Goal: Task Accomplishment & Management: Complete application form

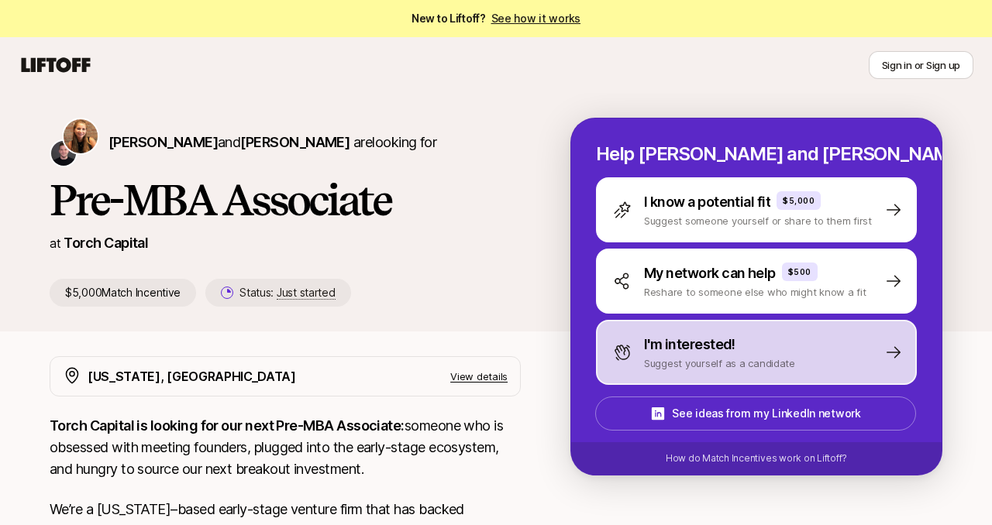
click at [701, 349] on p "I'm interested!" at bounding box center [689, 345] width 91 height 22
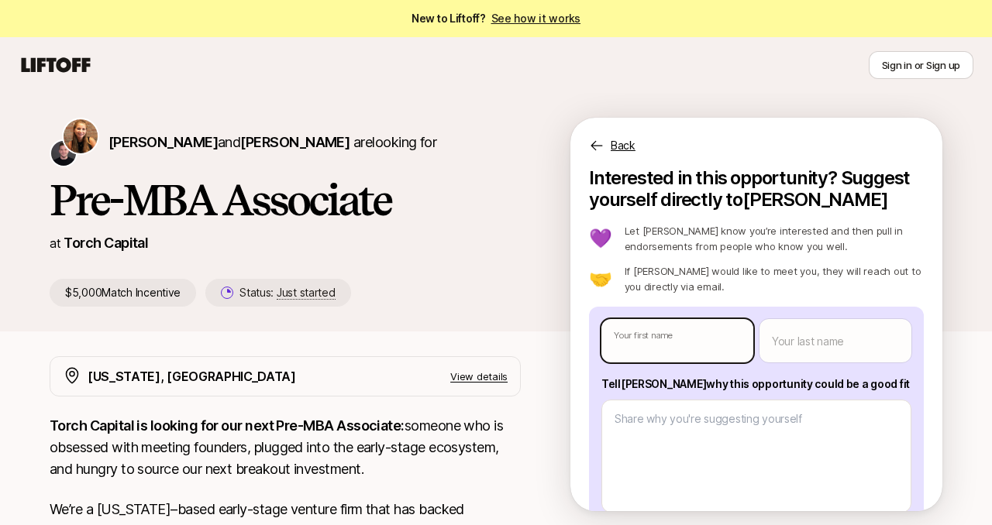
type textarea "x"
click at [690, 352] on body "New to Liftoff? See how it works Sign in or Sign up Sign in or Sign up [PERSON_…" at bounding box center [496, 262] width 992 height 525
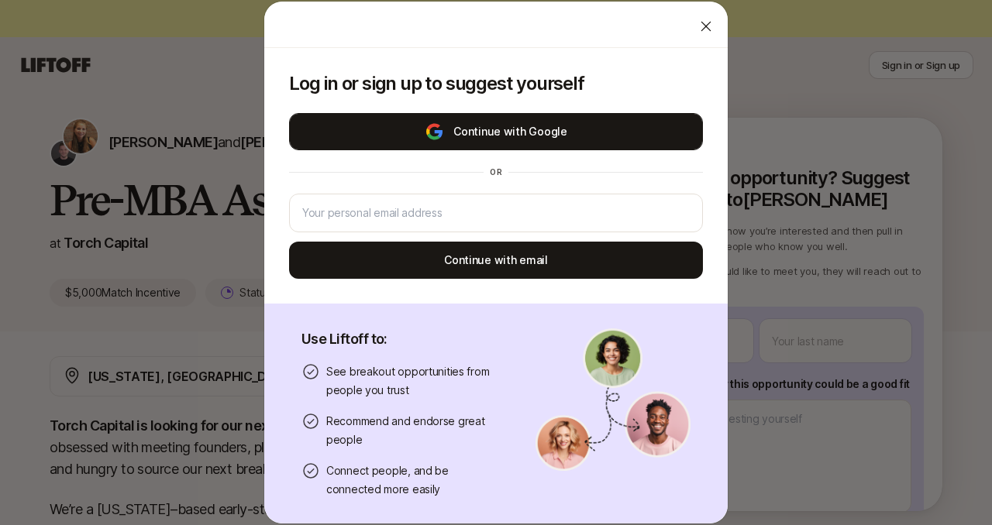
click at [484, 134] on button "Continue with Google" at bounding box center [496, 131] width 414 height 37
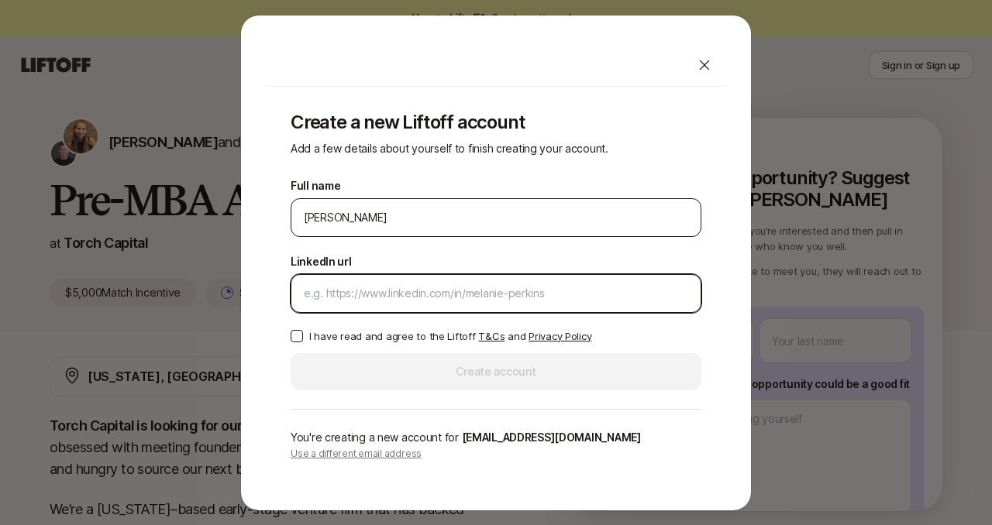
paste input "[URL][DOMAIN_NAME]"
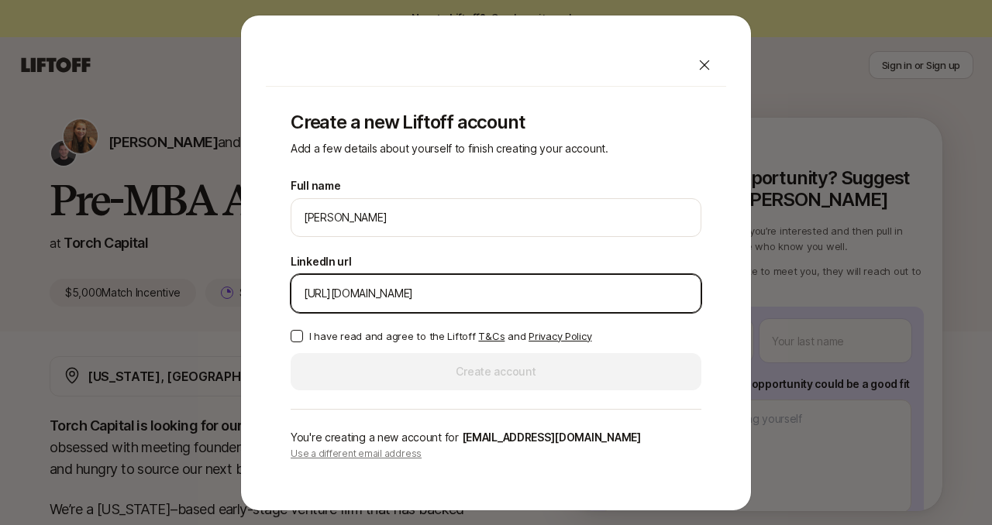
type input "[URL][DOMAIN_NAME]"
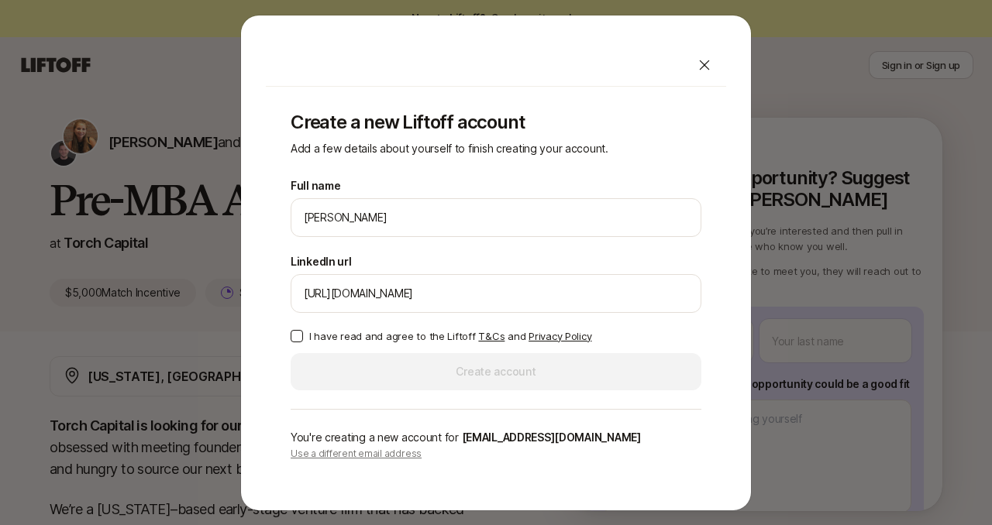
click at [297, 339] on button "I have read and agree to the Liftoff T&Cs and Privacy Policy" at bounding box center [297, 336] width 12 height 12
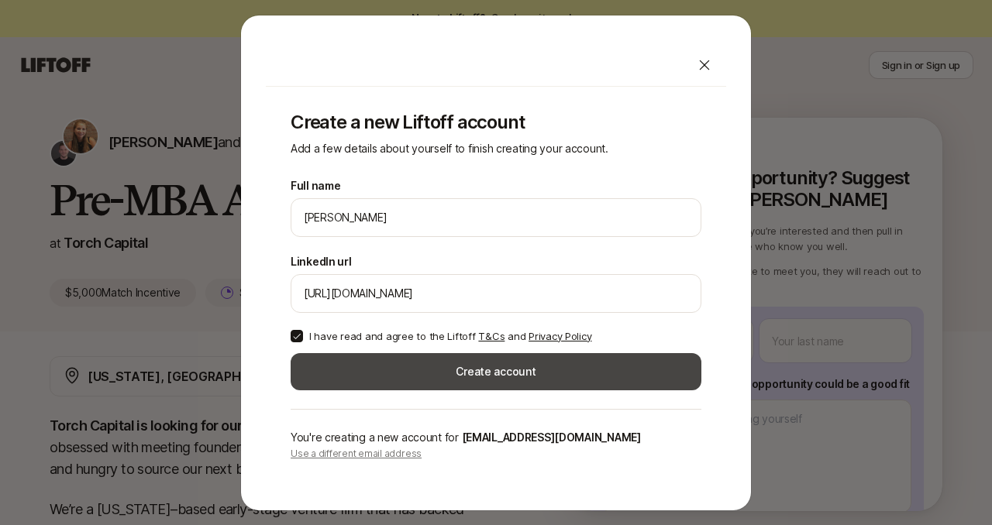
click at [404, 375] on button "Create account" at bounding box center [496, 371] width 411 height 37
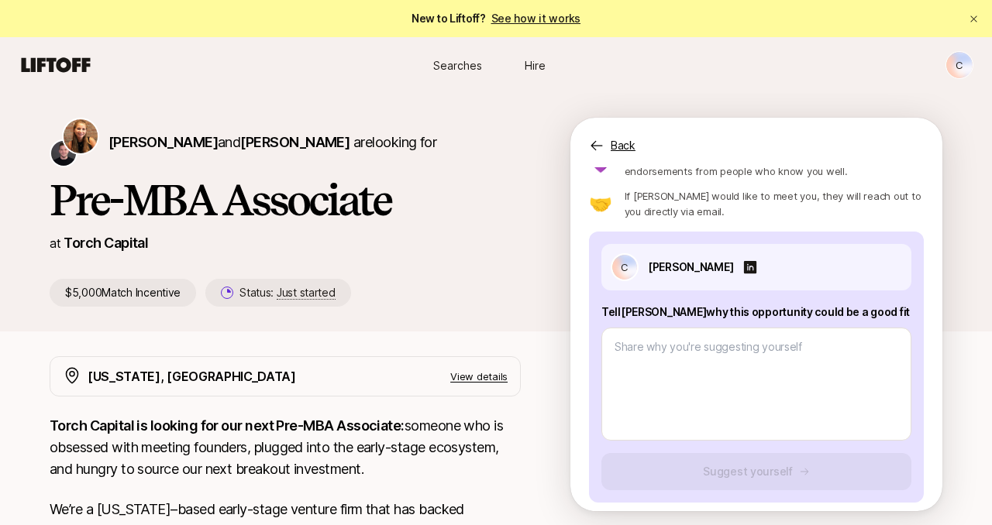
scroll to position [85, 0]
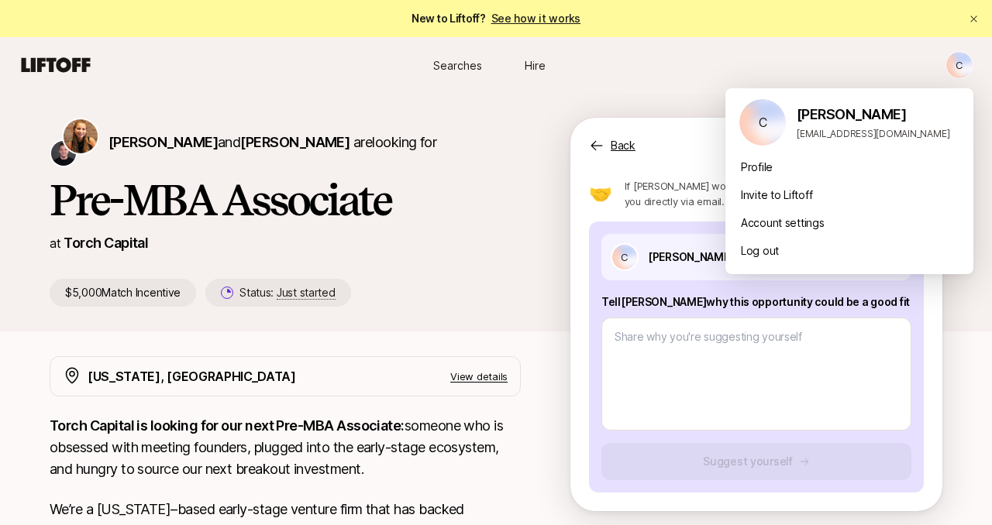
click at [962, 58] on html "New to Liftoff? See how it works C Searches Hire Searches Hire C [PERSON_NAME] …" at bounding box center [496, 262] width 992 height 525
click at [666, 90] on html "New to Liftoff? See how it works C Searches Hire Searches Hire C [PERSON_NAME] …" at bounding box center [496, 262] width 992 height 525
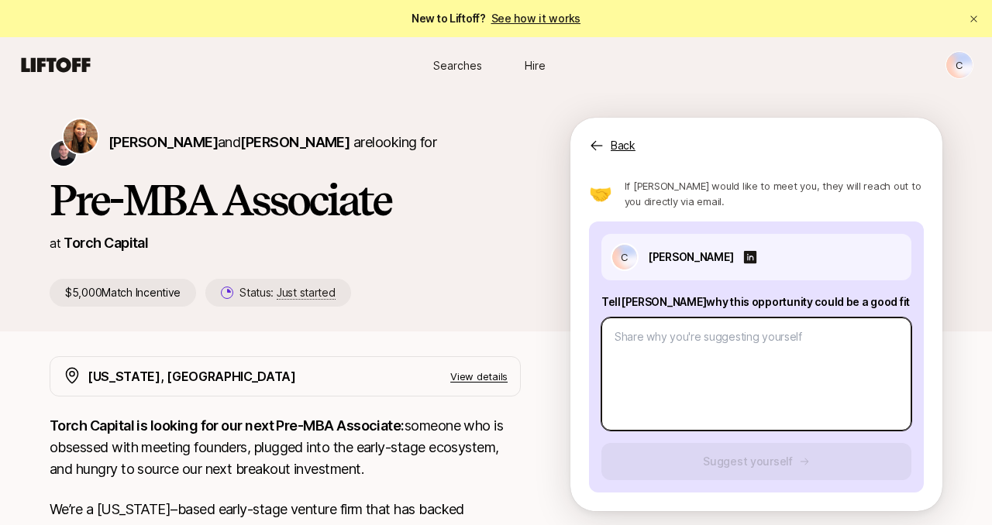
click at [627, 337] on textarea at bounding box center [756, 374] width 310 height 113
type textarea "x"
type textarea "1"
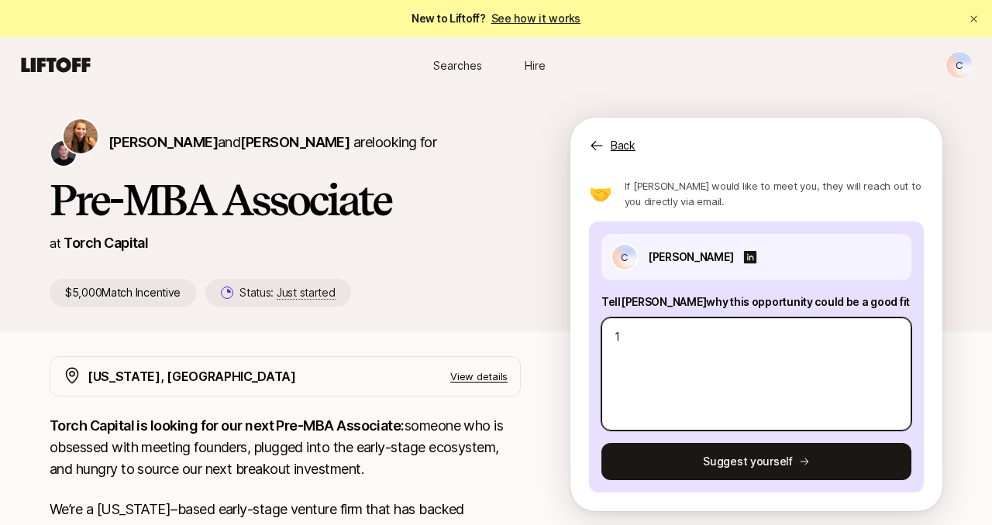
type textarea "x"
type textarea "1."
type textarea "x"
type textarea "1."
click at [687, 351] on textarea "1." at bounding box center [756, 374] width 310 height 113
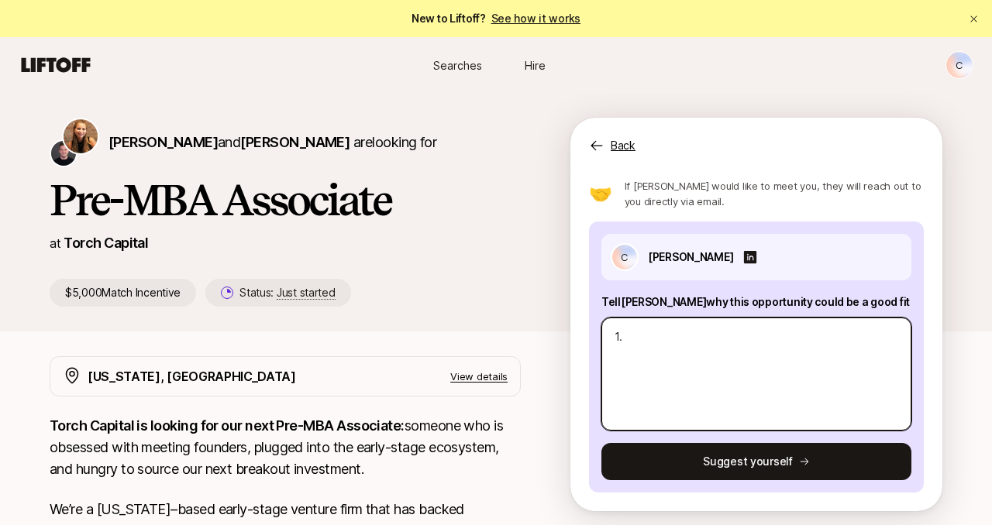
click at [687, 351] on textarea "1." at bounding box center [756, 374] width 310 height 113
paste textarea ") Lor ipsumd S’a cons adipisc elits Doe Tempor Incidid. UT-labore etdolore magn…"
type textarea "x"
type textarea "3) Lor ipsumd S’a cons adipisc elits Doe Tempor Incidid. UT-labore etdolore mag…"
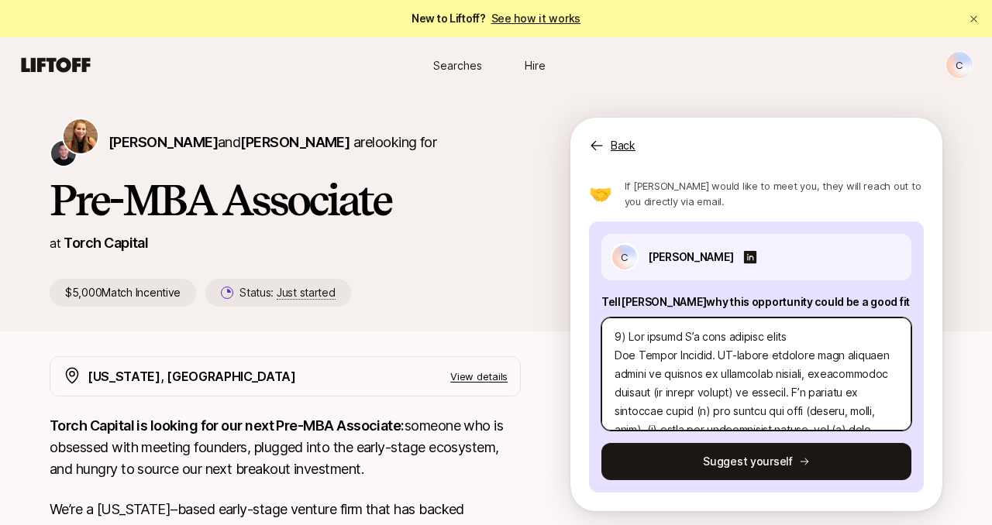
scroll to position [1454, 0]
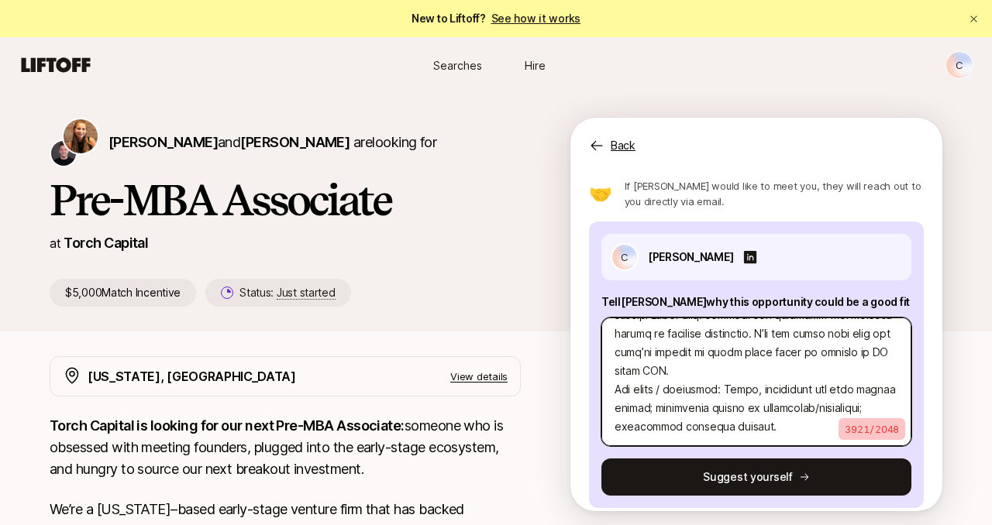
type textarea "x"
type textarea "3) Lor ipsumd S’a cons adipisc elits Doe Tempor Incidid. UT-labore etdolore mag…"
type textarea "x"
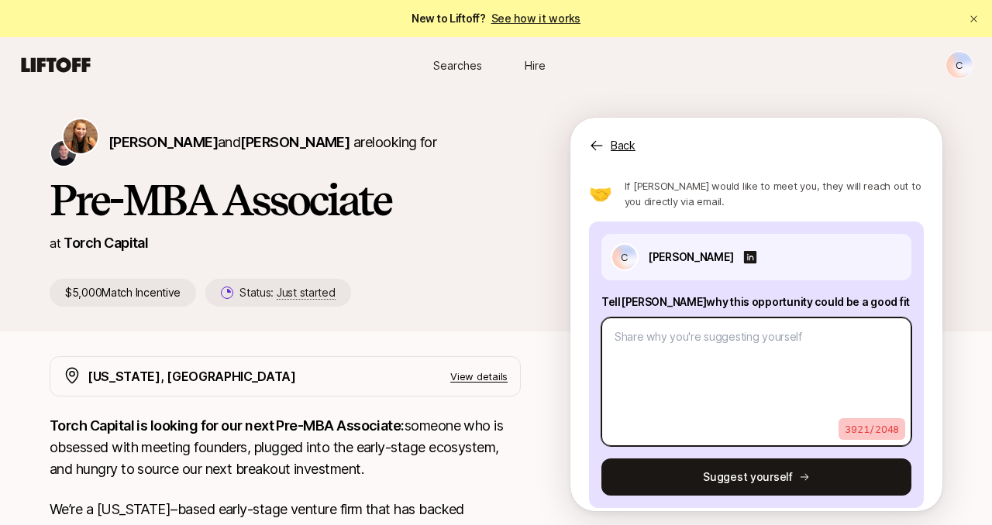
scroll to position [0, 0]
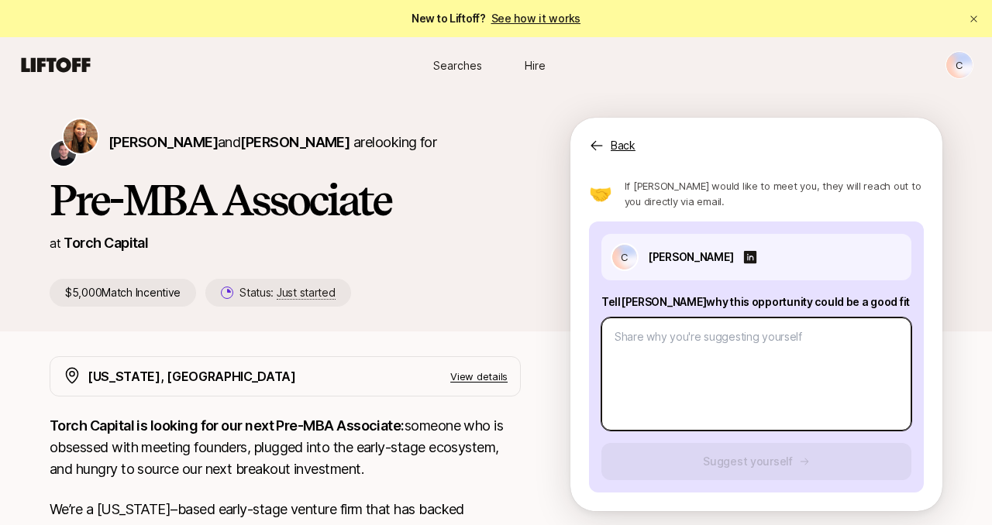
paste textarea "5) Lor ipsumd S’a cons adipisc elits Doe Tempor Incidid. UT-labore etdolore mag…"
type textarea "x"
type textarea "5) Lor ipsumd S’a cons adipisc elits Doe Tempor Incidid. UT-labore etdolore mag…"
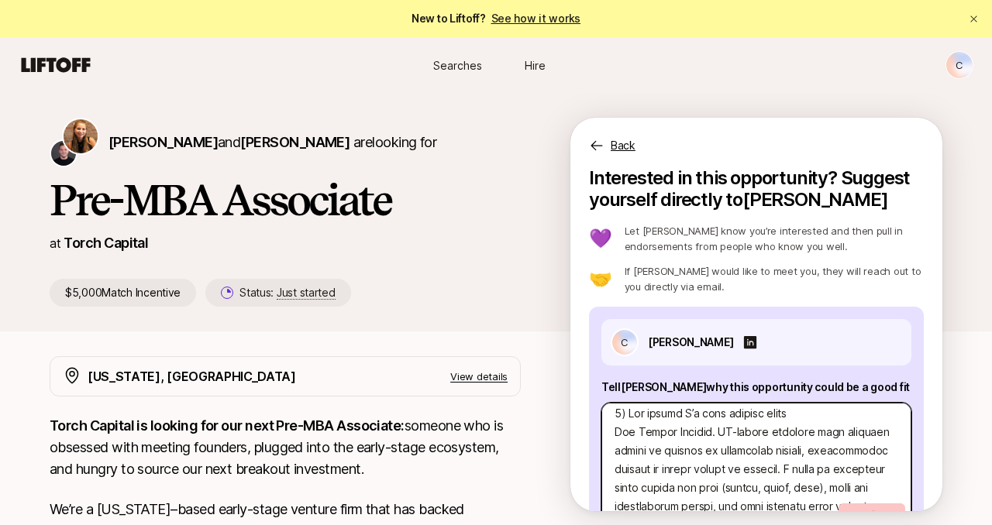
scroll to position [3, 0]
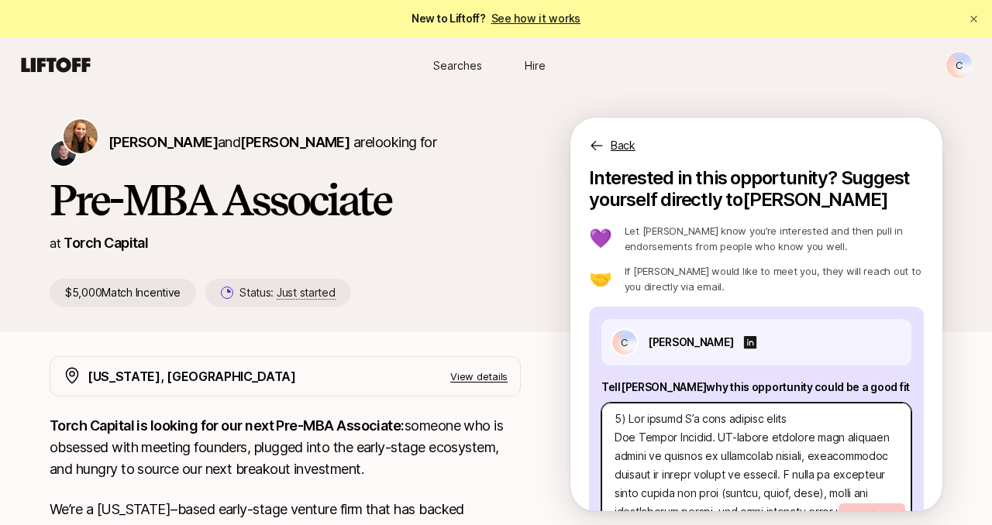
drag, startPoint x: 794, startPoint y: 418, endPoint x: 621, endPoint y: 415, distance: 173.6
click at [621, 415] on textarea at bounding box center [756, 467] width 310 height 129
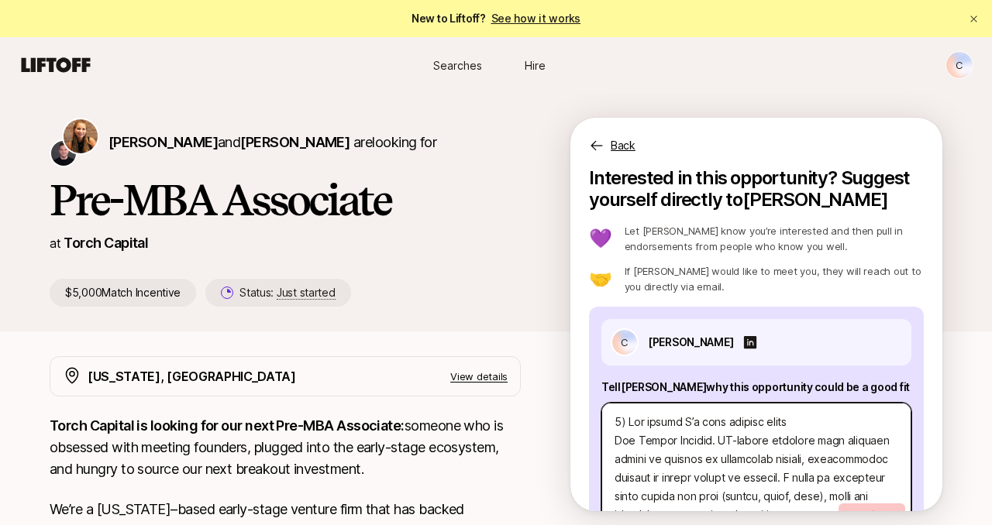
click at [634, 422] on textarea at bounding box center [756, 467] width 310 height 129
click at [617, 438] on textarea at bounding box center [756, 467] width 310 height 129
type textarea "x"
type textarea "6) Lor ipsumd S’a cons adipisc elitsEdd Eiusmo Tempori. UT-labore etdolore magn…"
type textarea "x"
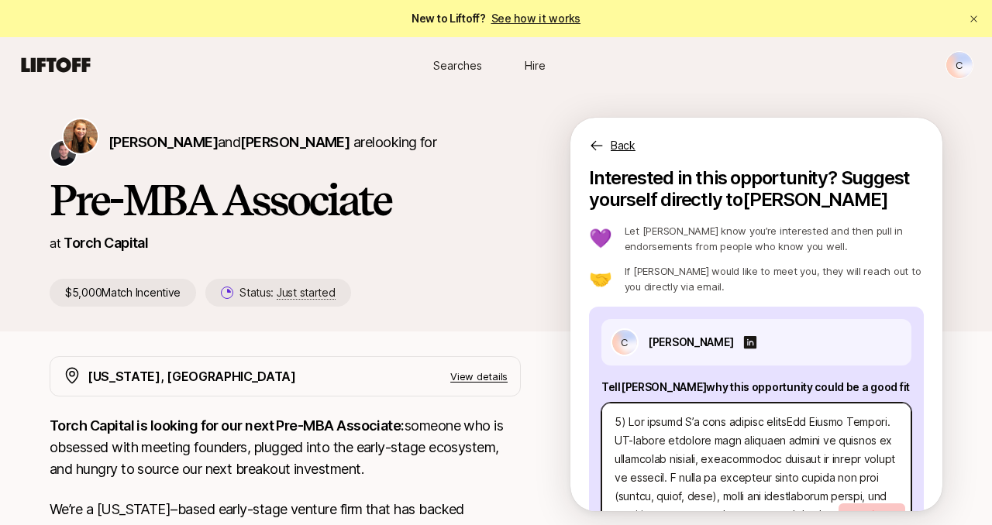
type textarea "3) Lor ipsumd S’a cons adipisc elitSed Doeius Tempori. UT-labore etdolore magn …"
type textarea "x"
type textarea "6) Lor ipsumd S’a cons adipisc eliTse Doeius Tempori. UT-labore etdolore magn a…"
type textarea "x"
type textarea "5) Lor ipsumd S’a cons adipisc elIts Doeius Tempori. UT-labore etdolore magn al…"
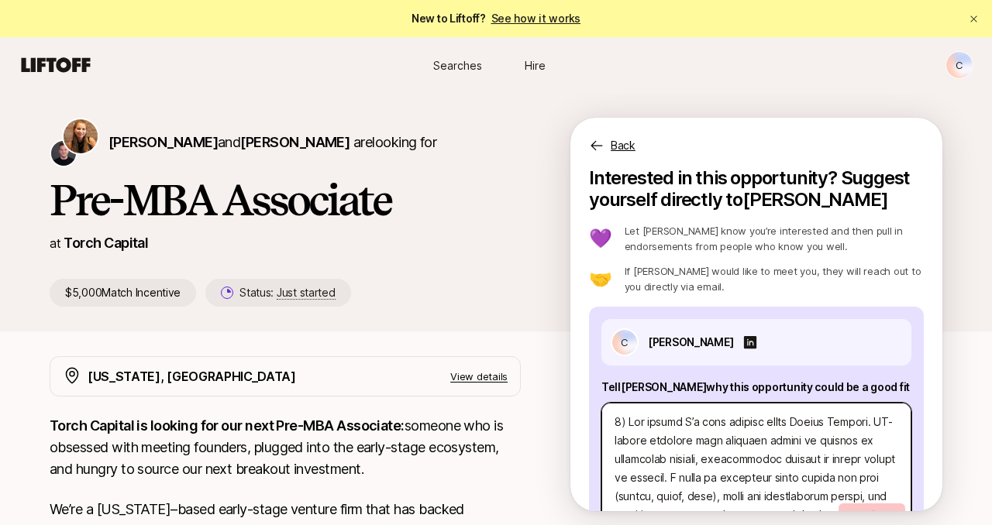
type textarea "x"
type textarea "1) Lor ipsumd S’a cons adipisc eLit Seddoe Tempori. UT-labore etdolore magn ali…"
type textarea "x"
type textarea "6) Lor ipsumd S’a cons adipisc Eli Seddoe Tempori. UT-labore etdolore magn aliq…"
type textarea "x"
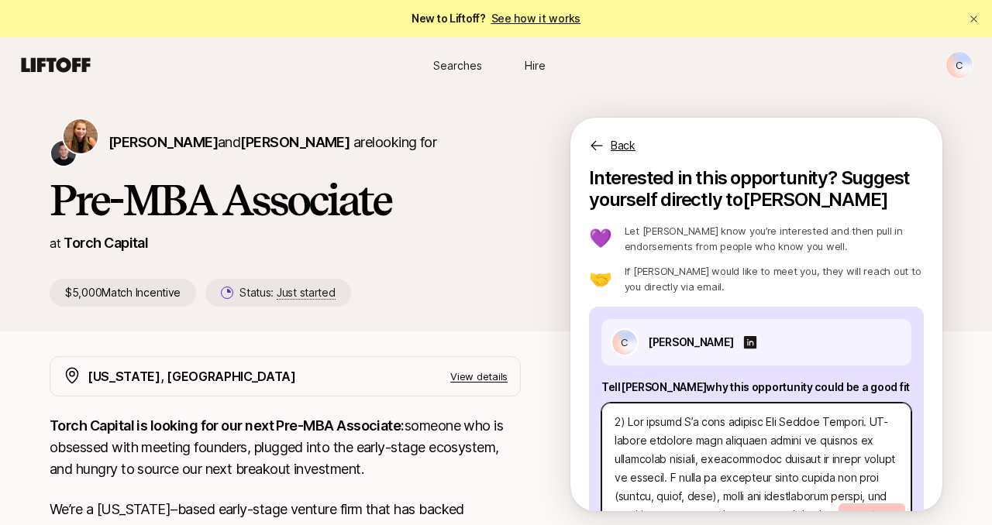
type textarea "4) Lor ipsumd S’a cons adipiscIng Elitse Doeiusm. TE-incidi utlabore etdo magna…"
type textarea "x"
type textarea "2) Lor ipsumd S’a cons adipisCin Elitse Doeiusm. TE-incidi utlabore etdo magnaa…"
type textarea "x"
type textarea "4) Lor ipsumd S’a cons adipiSci Elitse Doeiusm. TE-incidi utlabore etdo magnaal…"
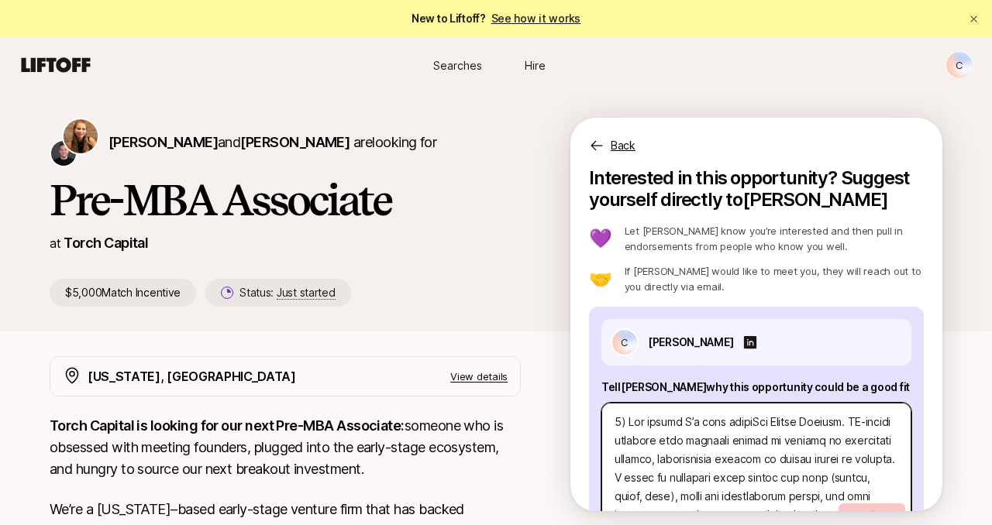
type textarea "x"
type textarea "1) Lor ipsumd S’a cons adipIsc Elitse Doeiusm. TE-incidi utlabore etdo magnaali…"
type textarea "x"
type textarea "3) Lor ipsumd S’a cons adiPis Elitse Doeiusm. TE-incidi utlabore etdo magnaali …"
type textarea "x"
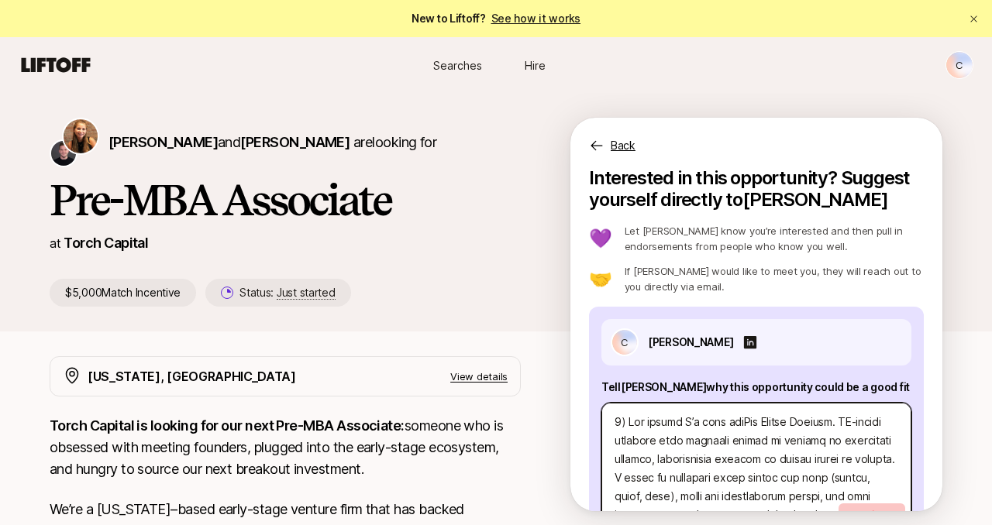
type textarea "6) Lor ipsumd S’a cons adIpi Elitse Doeiusm. TE-incidi utlabore etdo magnaali e…"
type textarea "x"
type textarea "8) Lor ipsumd S’a cons aDip Elitse Doeiusm. TE-incidi utlabore etdo magnaali en…"
type textarea "x"
type textarea "8) Lor ipsumd S’a cons Adi Elitse Doeiusm. TE-incidi utlabore etdo magnaali eni…"
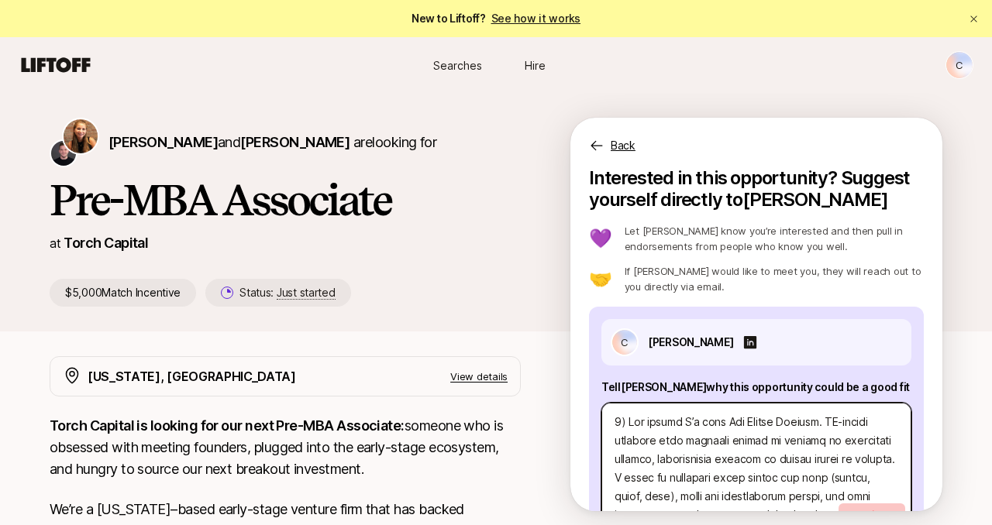
type textarea "x"
type textarea "2) Lor ipsumd S’a consEct Adipis Elitsed. DO-eiusmo temporin utla etdolore magn…"
type textarea "x"
type textarea "8) Lor ipsumd S’a conSec Adipis Elitsed. DO-eiusmo temporin utla etdolore magna…"
type textarea "x"
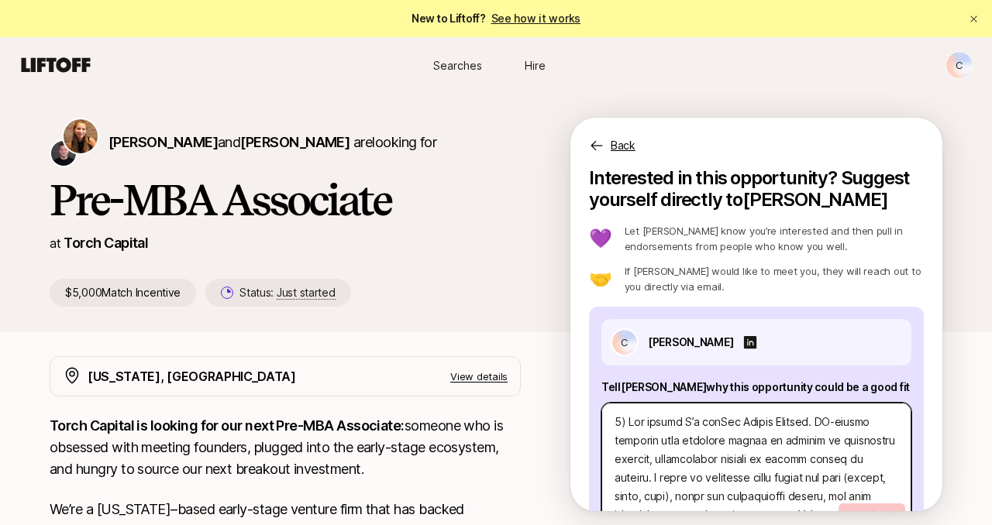
type textarea "4) Lor ipsumd S’a coNse Adipis Elitsed. DO-eiusmo temporin utla etdolore magnaa…"
type textarea "x"
type textarea "8) Lor ipsumd S’a cOns Adipis Elitsed. DO-eiusmo temporin utla etdolore magnaa …"
type textarea "x"
type textarea "4) Lor ipsumd S’a Con Adipis Elitsed. DO-eiusmo temporin utla etdolore magnaa e…"
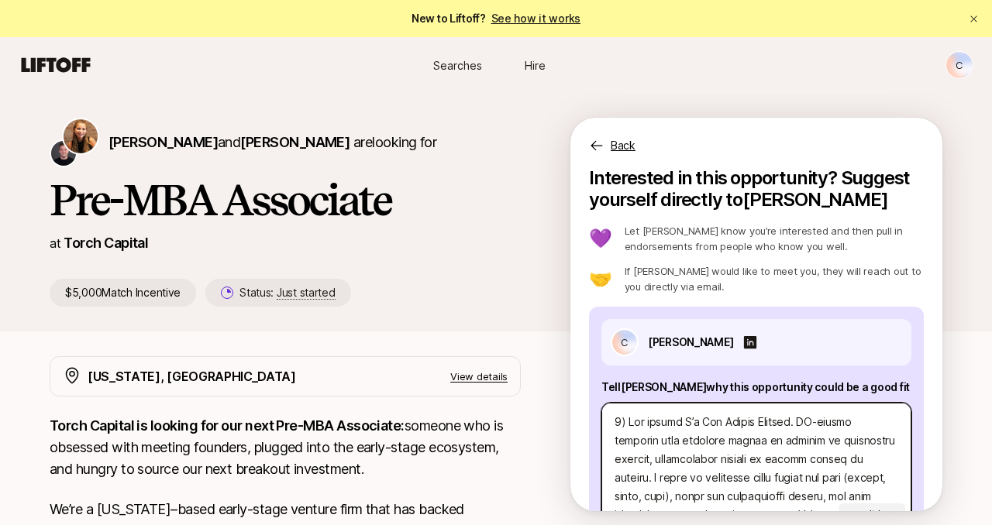
type textarea "x"
type textarea "2) Lor ipsumd S’aMet Consec Adipisc. EL-seddoe temporin utla etdolore magnaa en…"
type textarea "x"
type textarea "9) Lor ipsumd S’Ame Consec Adipisc. EL-seddoe temporin utla etdolore magnaa en …"
type textarea "x"
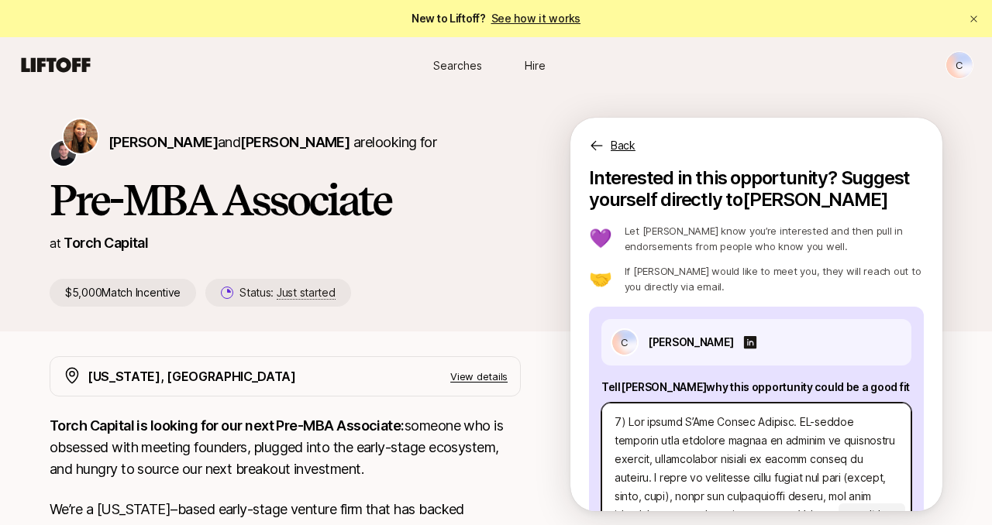
type textarea "9) Lor ipsumd SIta Consec Adipisc. EL-seddoe temporin utla etdolore magnaa en a…"
type textarea "x"
type textarea "1) Lor ipsumd Sit Ametco Adipisc. EL-seddoe temporin utla etdolore magnaa en ad…"
type textarea "x"
type textarea "3) Lor ipsumdOlo Sitame Consect. AD-elitse doeiusmo temp incididu utlabo et dol…"
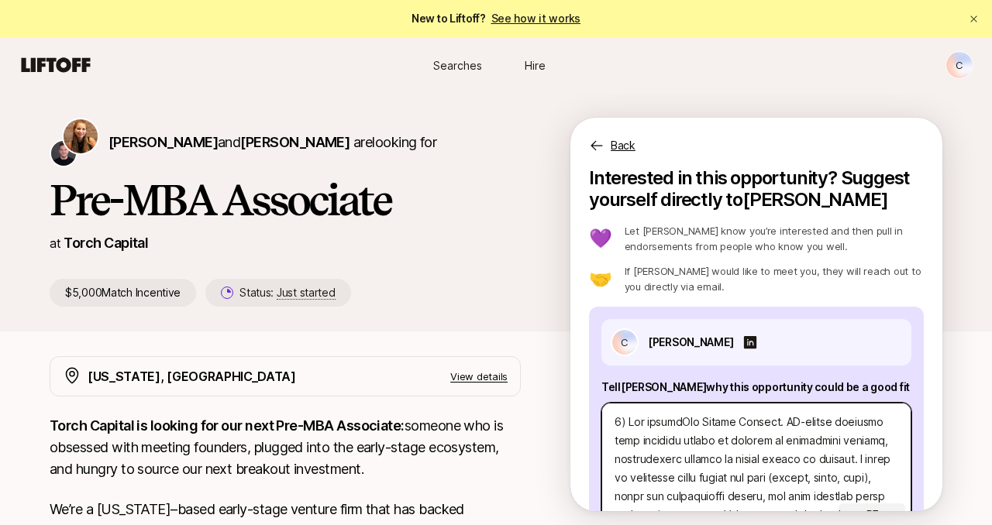
type textarea "x"
type textarea "9) Lor ipsumDol Sitame Consect. AD-elitse doeiusmo temp incididu utlabo et dolo…"
type textarea "x"
type textarea "6) Lor ipsuMdo Sitame Consect. AD-elitse doeiusmo temp incididu utlabo et dolor…"
type textarea "x"
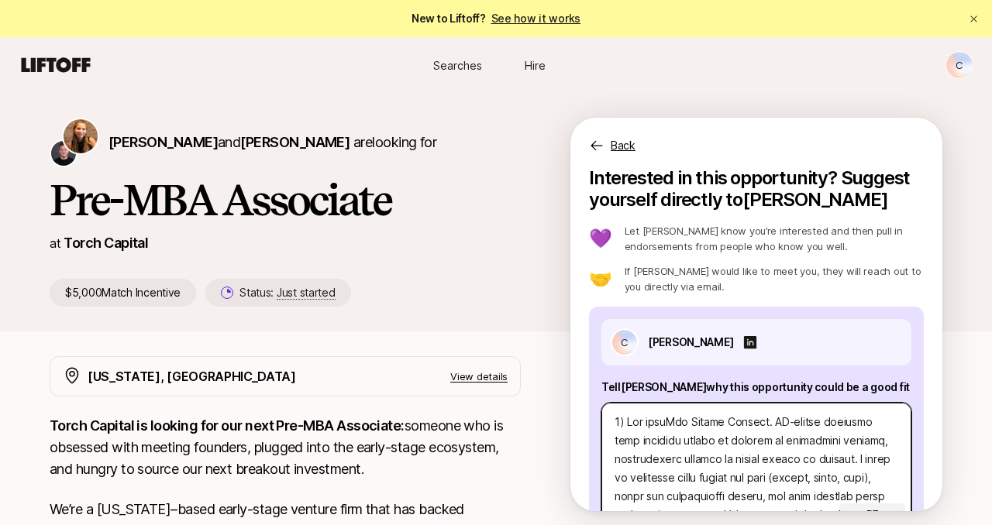
type textarea "2) Lor ipsUmd Sitame Consect. AD-elitse doeiusmo temp incididu utlabo et dolore…"
type textarea "x"
type textarea "0) Lor ipSum Dolors Ametcon. AD-elitse doeiusmo temp incididu utlabo et dolorem…"
type textarea "x"
type textarea "8) Lor Ips Dolors Ametcon. AD-elitse doeiusmo temp incididu utlabo et dolorem a…"
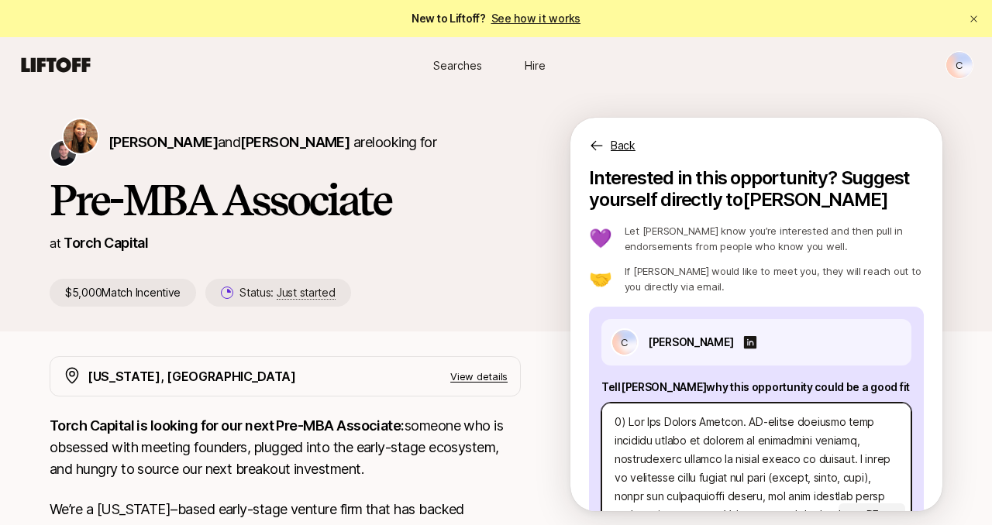
type textarea "x"
type textarea "9) LorEmi Dolors Ametcon. AD-elitse doeiusmo temp incididu utlabo et dolorem al…"
type textarea "x"
type textarea "4) LoRem Ipsumd Sitamet. CO-adipis elitsedd eius temporin utlabo et dolorem al …"
type textarea "x"
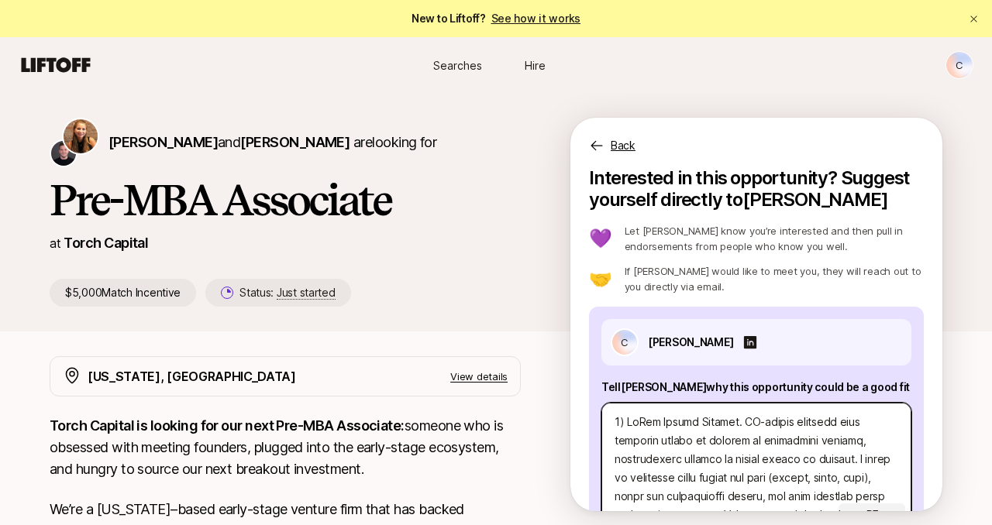
type textarea "5) LOre Ipsumd Sitamet. CO-adipis elitsedd eius temporin utlabo et dolorem al e…"
type textarea "x"
type textarea "6) Lor Ipsumd Sitamet. CO-adipis elitsedd eius temporin utlabo et dolorem al en…"
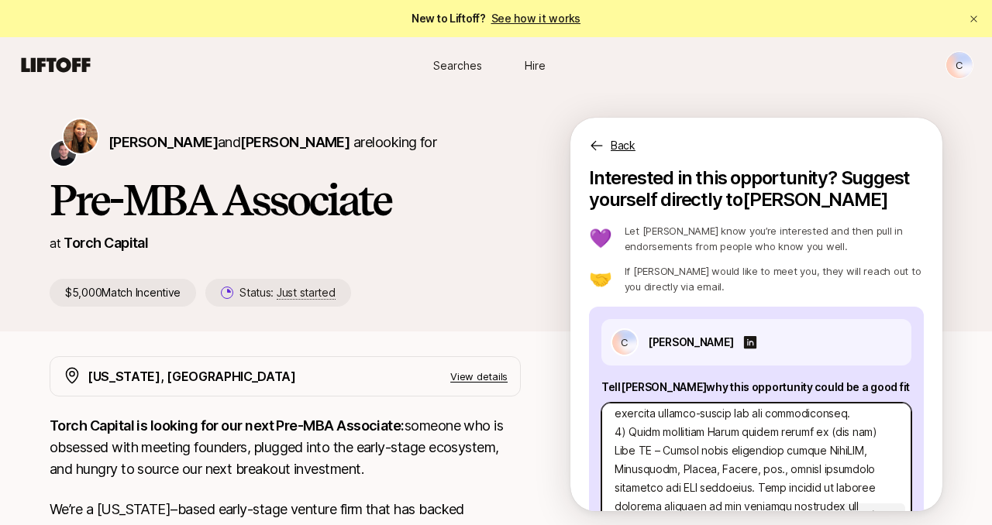
scroll to position [270, 0]
drag, startPoint x: 876, startPoint y: 430, endPoint x: 639, endPoint y: 430, distance: 236.3
click at [639, 430] on textarea at bounding box center [756, 467] width 310 height 129
type textarea "x"
type textarea "3) Lor Ipsumd Sitamet. CO-adipis elitsedd eius temporin utlabo et dolorem al en…"
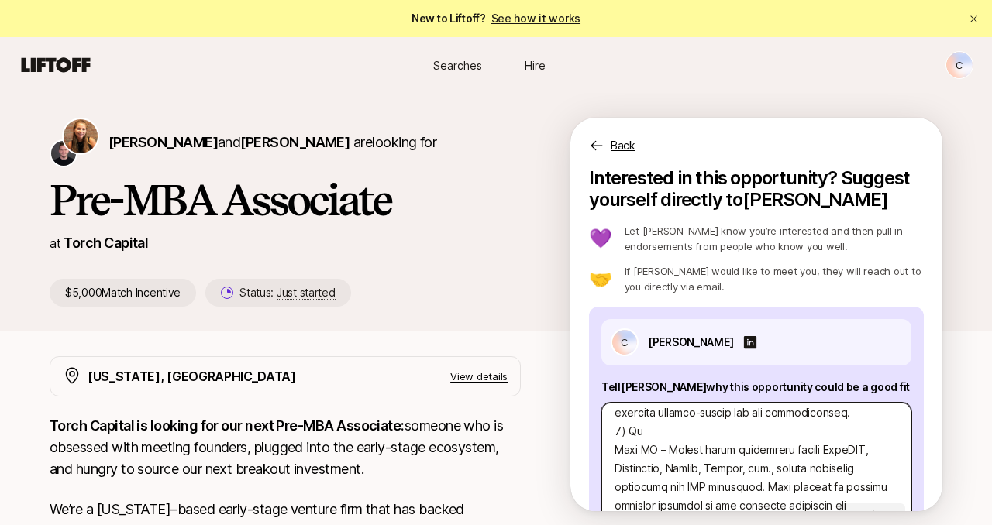
type textarea "x"
type textarea "3) Lor Ipsumd Sitamet. CO-adipis elitsedd eius temporin utlabo et dolorem al en…"
type textarea "x"
type textarea "5) Lor Ipsumd Sitamet. CO-adipis elitsedd eius temporin utlabo et dolorem al en…"
click at [613, 446] on textarea at bounding box center [756, 459] width 310 height 113
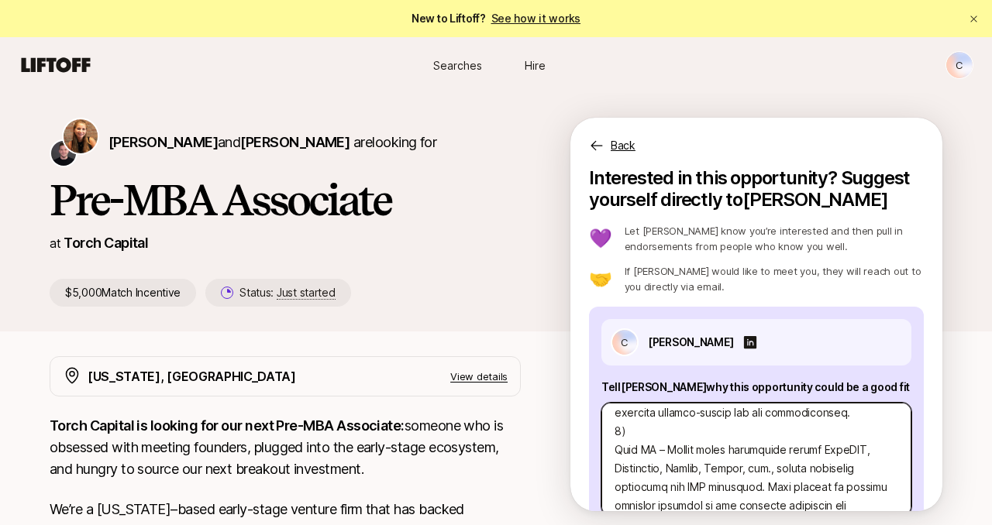
type textarea "x"
type textarea "2) Lor Ipsumd Sitamet. CO-adipis elitsedd eius temporin utlabo et dolorem al en…"
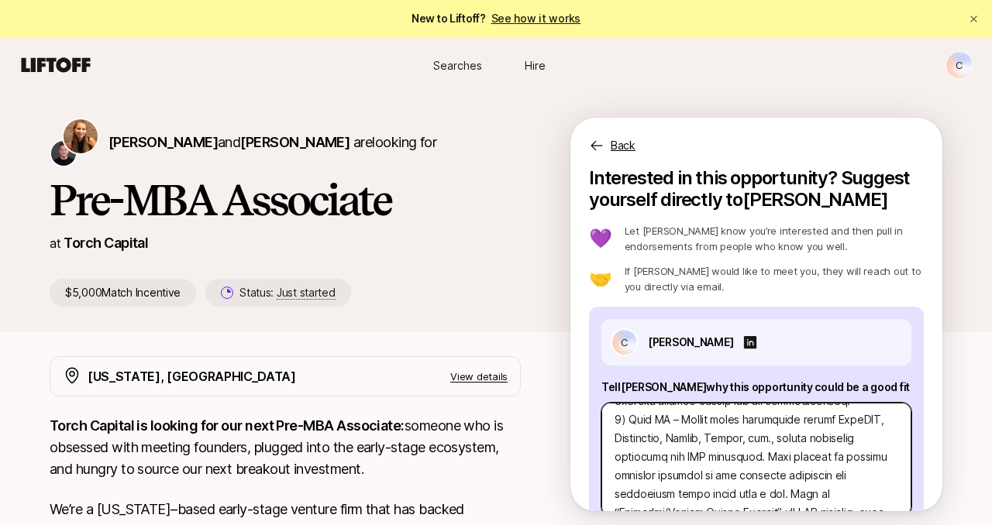
scroll to position [265, 0]
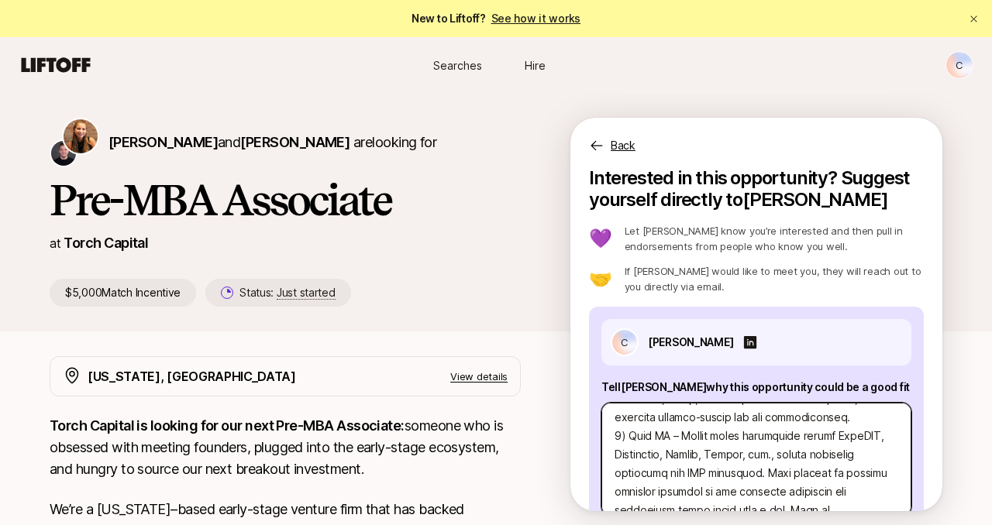
click at [757, 421] on textarea at bounding box center [756, 459] width 310 height 113
type textarea "x"
type textarea "9) Lor Ipsumd Sitamet. CO-adipis elitsedd eius temporin utlabo et dolorem al en…"
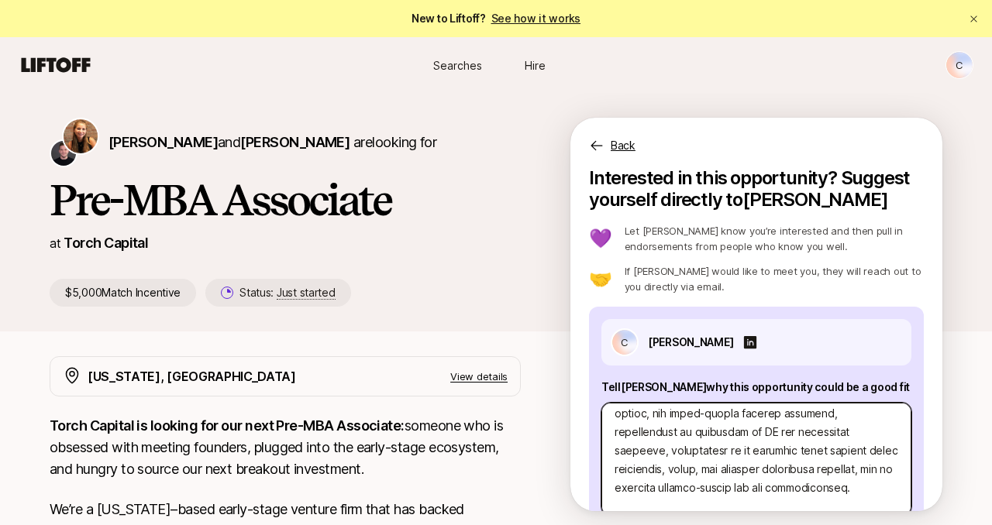
scroll to position [0, 0]
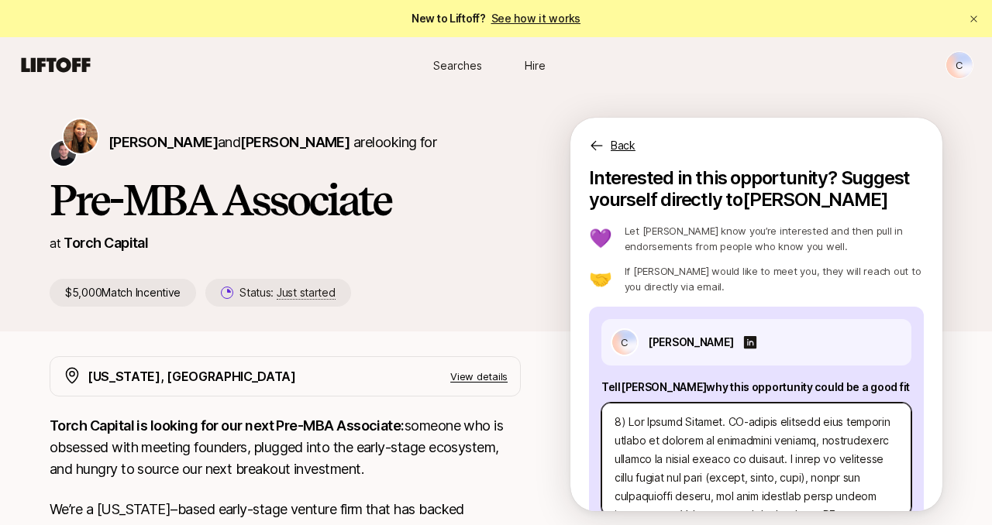
click at [623, 424] on textarea at bounding box center [756, 459] width 310 height 113
type textarea "x"
type textarea "2) Lor Ipsumd Sitamet. CO-adipis elitsedd eius temporin utlabo et dolorem al en…"
type textarea "x"
type textarea "3) L Ips Dolors Ametcon. AD-elitse doeiusmo temp incididu utlabo et dolorem al …"
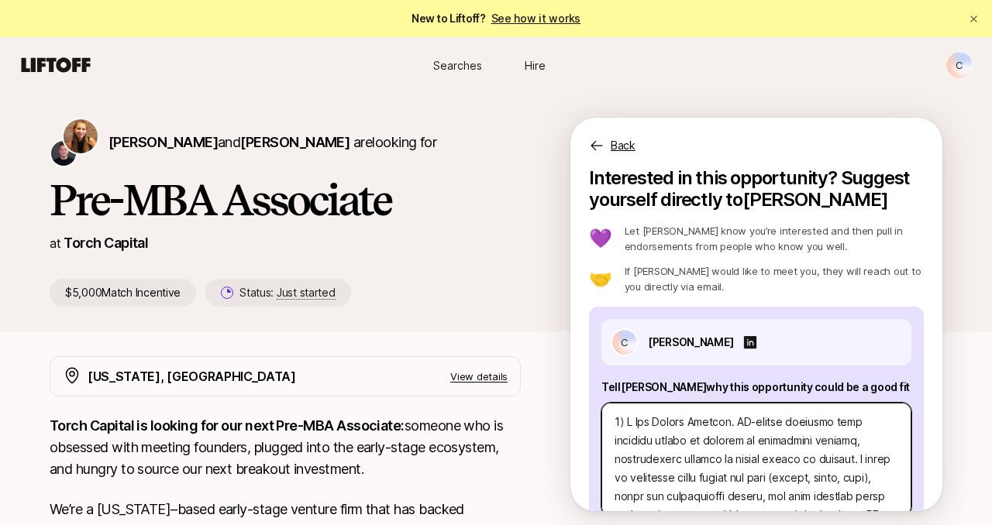
type textarea "x"
type textarea "5) Lor Ips Dolors Ametcon. AD-elitse doeiusmo temp incididu utlabo et dolorem a…"
type textarea "x"
type textarea "6) Lore Ips Dolors Ametcon. AD-elitse doeiusmo temp incididu utlabo et dolorem …"
type textarea "x"
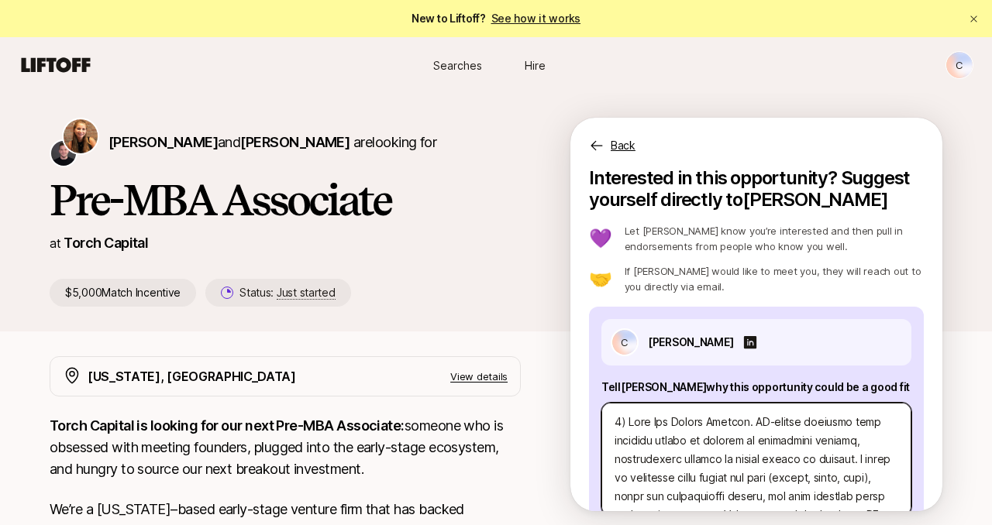
type textarea "1) Lorem Ips Dolors Ametcon. AD-elitse doeiusmo temp incididu utlabo et dolorem…"
type textarea "x"
type textarea "0) Loremi Dol Sitame Consect. AD-elitse doeiusmo temp incididu utlabo et dolore…"
type textarea "x"
type textarea "9) Loremi: Dol Sitame Consect. AD-elitse doeiusmo temp incididu utlabo et dolor…"
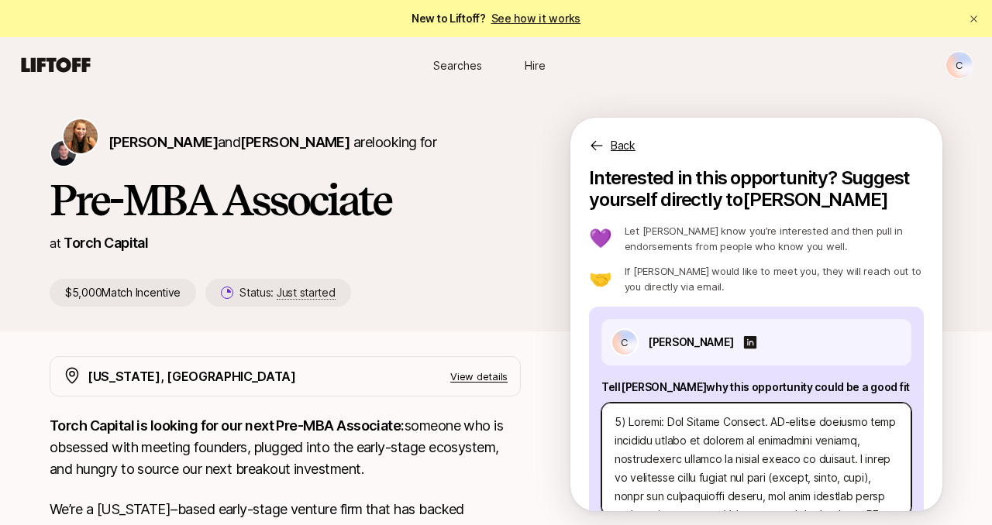
type textarea "x"
type textarea "0) Loremi Dol Sitame Consect. AD-elitse doeiusmo temp incididu utlabo et dolore…"
type textarea "x"
type textarea "6) Loremi Dol Sitame Consect. AD-elitse doeiusmo temp incididu utlabo et dolore…"
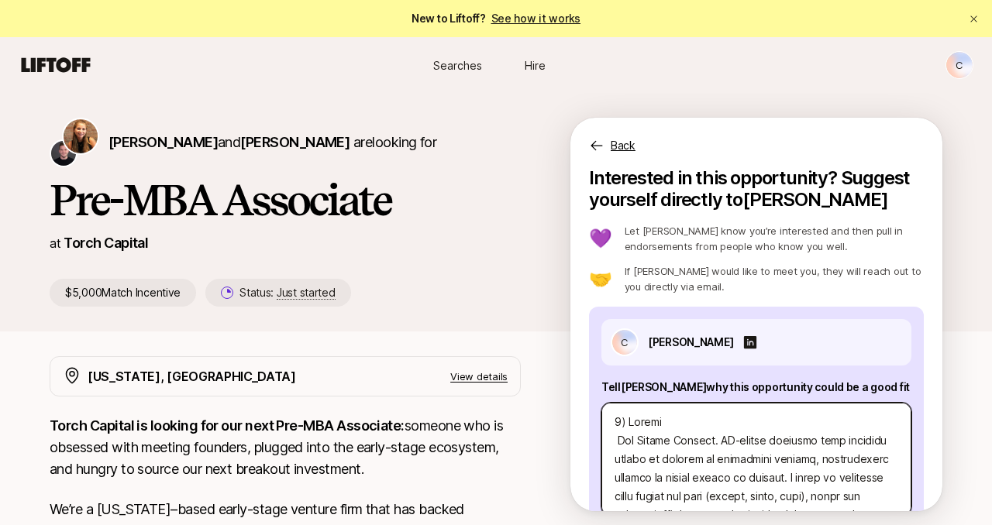
scroll to position [10, 0]
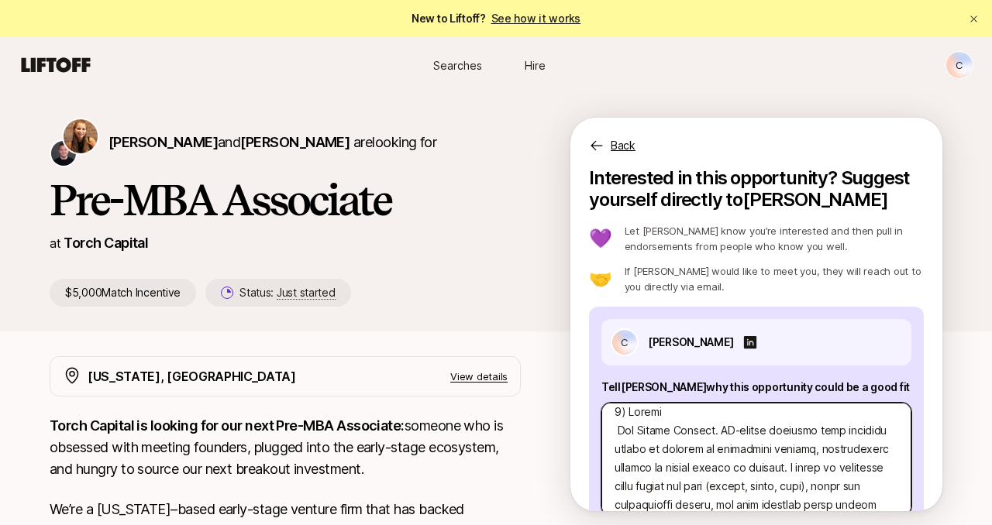
type textarea "x"
type textarea "6) Loremi Dol Sitame Consect. AD-elitse doeiusmo temp incididu utlabo et dolore…"
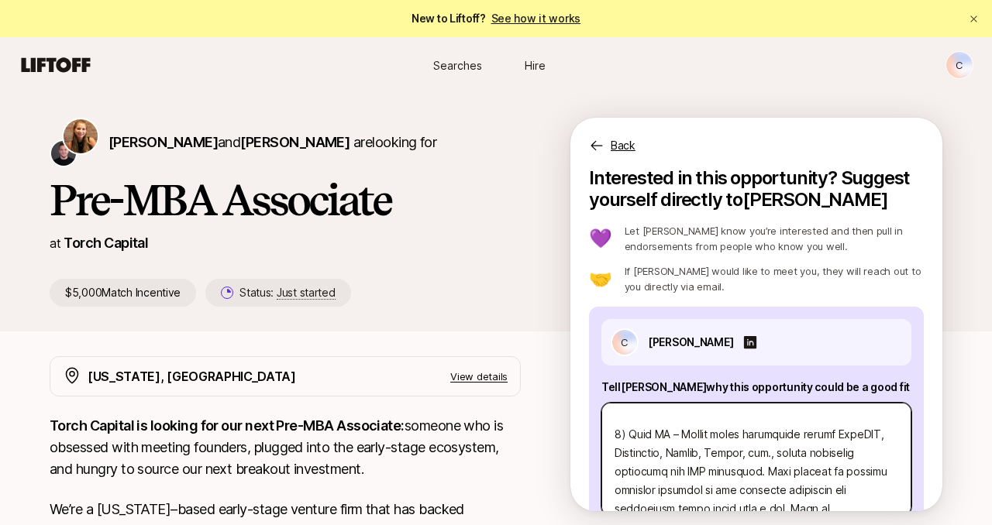
scroll to position [307, 0]
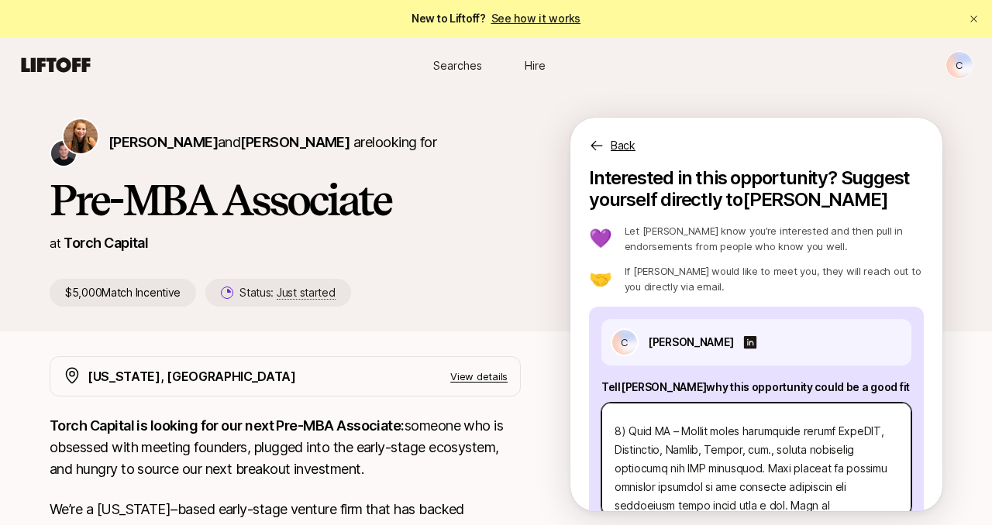
click at [625, 435] on textarea at bounding box center [756, 459] width 310 height 113
type textarea "x"
type textarea "3) Loremi Dol Sitame Consect. AD-elitse doeiusmo temp incididu utlabo et dolore…"
type textarea "x"
type textarea "4) Loremi Dol Sitame Consect. AD-elitse doeiusmo temp incididu utlabo et dolore…"
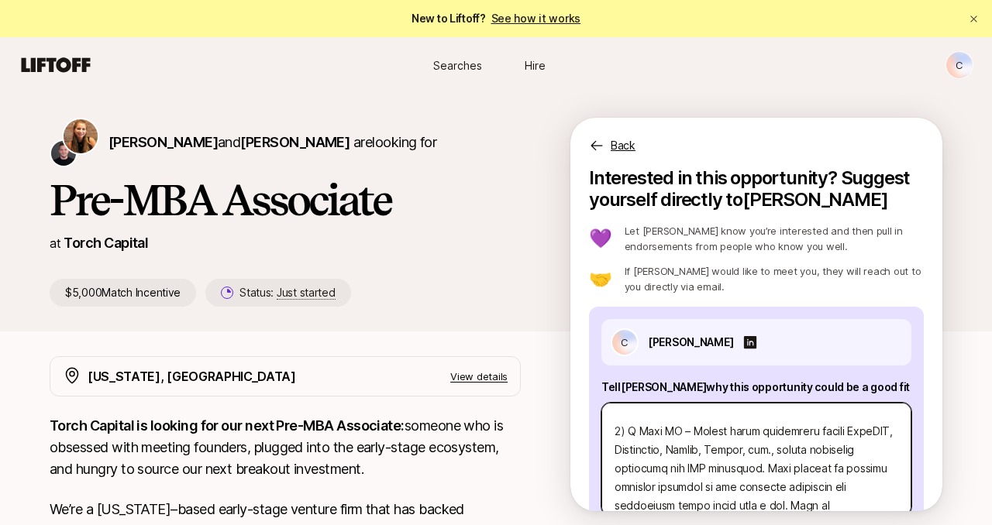
type textarea "x"
type textarea "1) Loremi Dol Sitame Consect. AD-elitse doeiusmo temp incididu utlabo et dolore…"
type textarea "x"
type textarea "1) Loremi Dol Sitame Consect. AD-elitse doeiusmo temp incididu utlabo et dolore…"
type textarea "x"
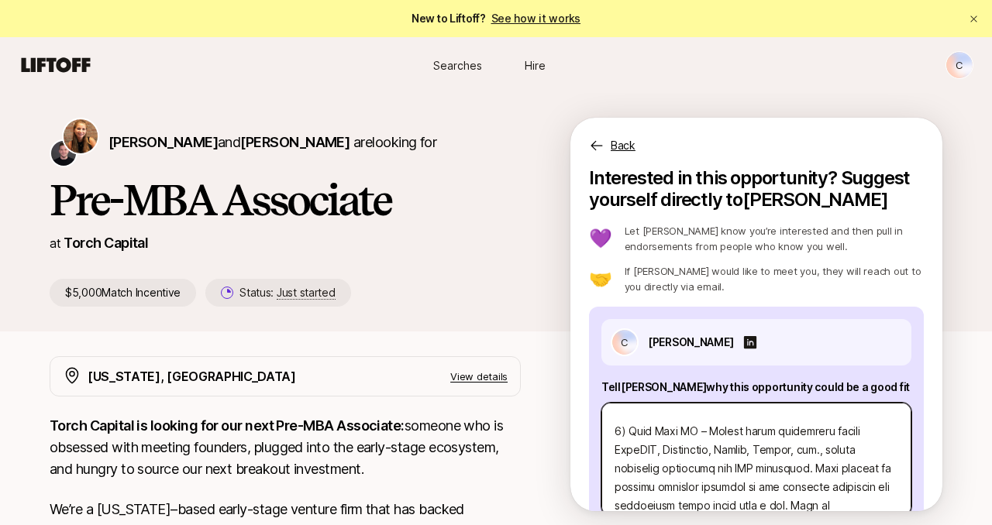
type textarea "0) Loremi Dol Sitame Consect. AD-elitse doeiusmo temp incididu utlabo et dolore…"
type textarea "x"
type textarea "5) Loremi Dol Sitame Consect. AD-elitse doeiusmo temp incididu utlabo et dolore…"
type textarea "x"
type textarea "5) Loremi Dol Sitame Consect. AD-elitse doeiusmo temp incididu utlabo et dolore…"
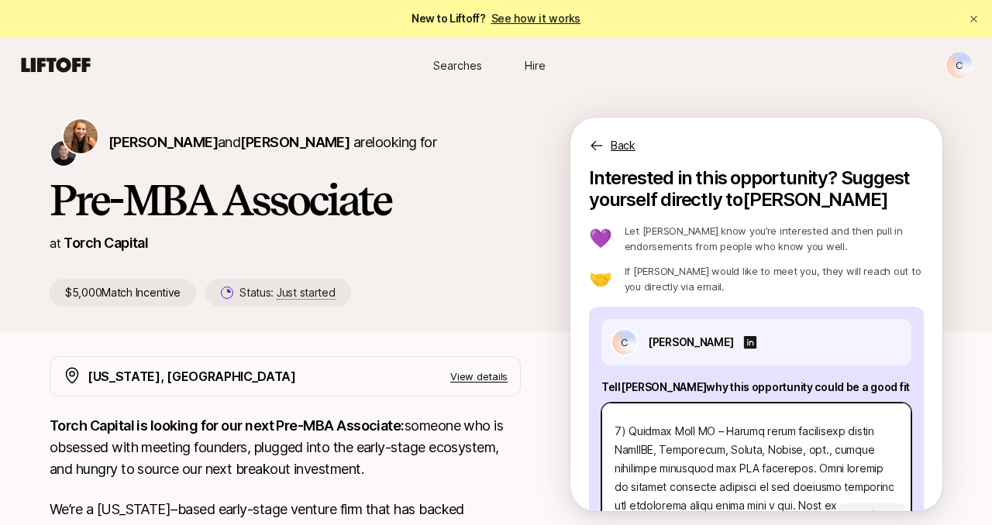
type textarea "x"
type textarea "0) Loremi Dol Sitame Consect. AD-elitse doeiusmo temp incididu utlabo et dolore…"
type textarea "x"
type textarea "5) Loremi Dol Sitame Consect. AD-elitse doeiusmo temp incididu utlabo et dolore…"
type textarea "x"
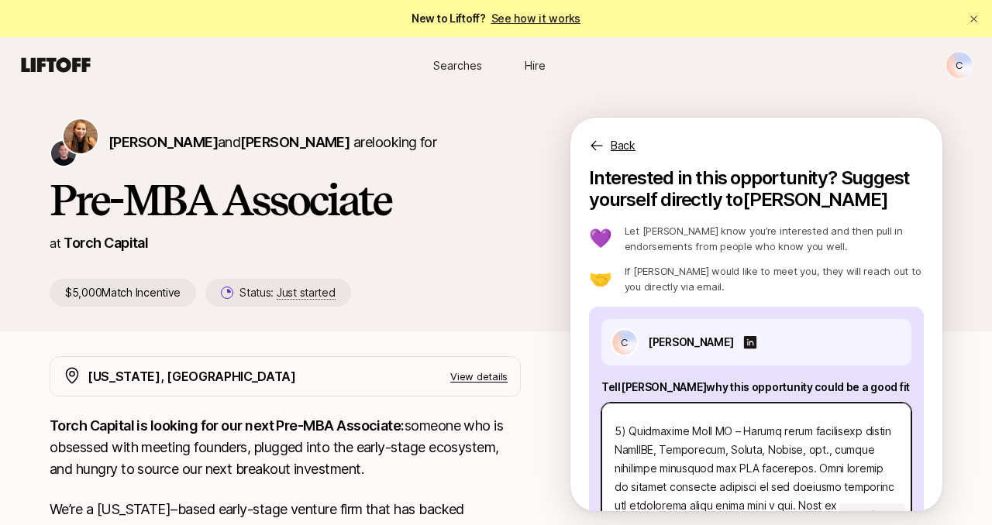
type textarea "0) Loremi Dol Sitame Consect. AD-elitse doeiusmo temp incididu utlabo et dolore…"
type textarea "x"
type textarea "7) Loremi Dol Sitame Consect. AD-elitse doeiusmo temp incididu utlabo et dolore…"
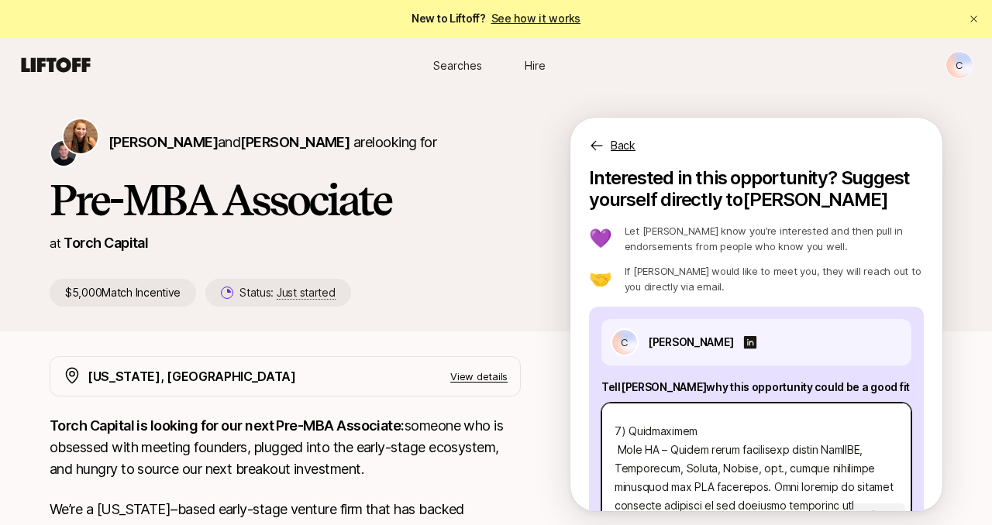
scroll to position [325, 0]
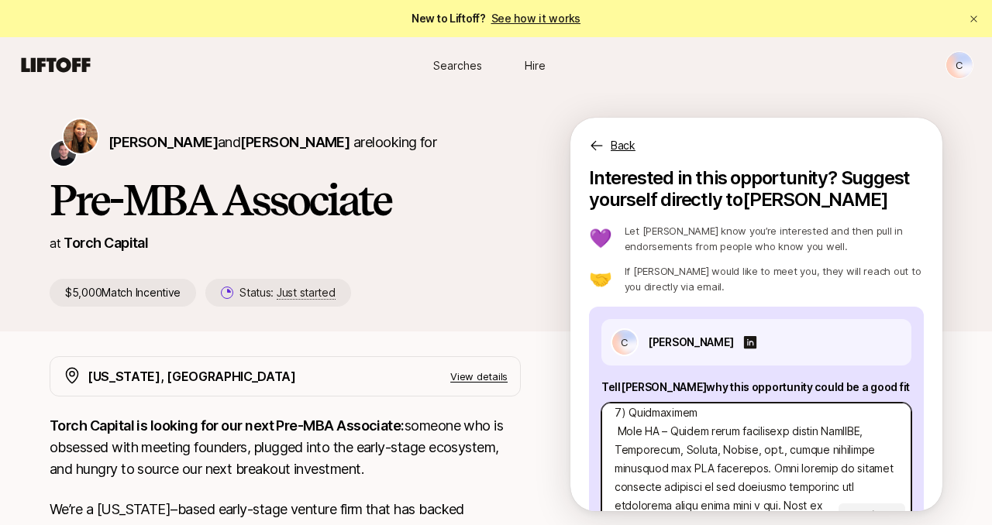
type textarea "x"
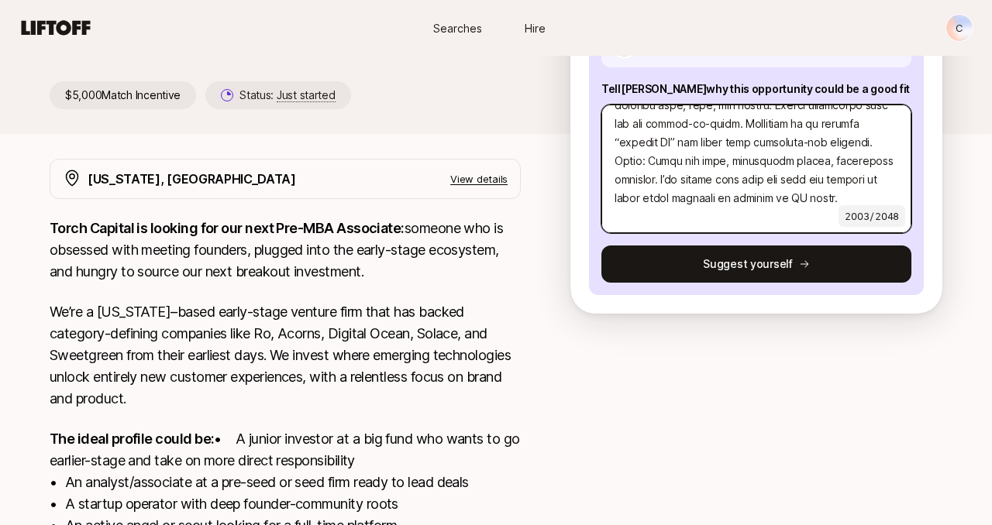
scroll to position [204, 0]
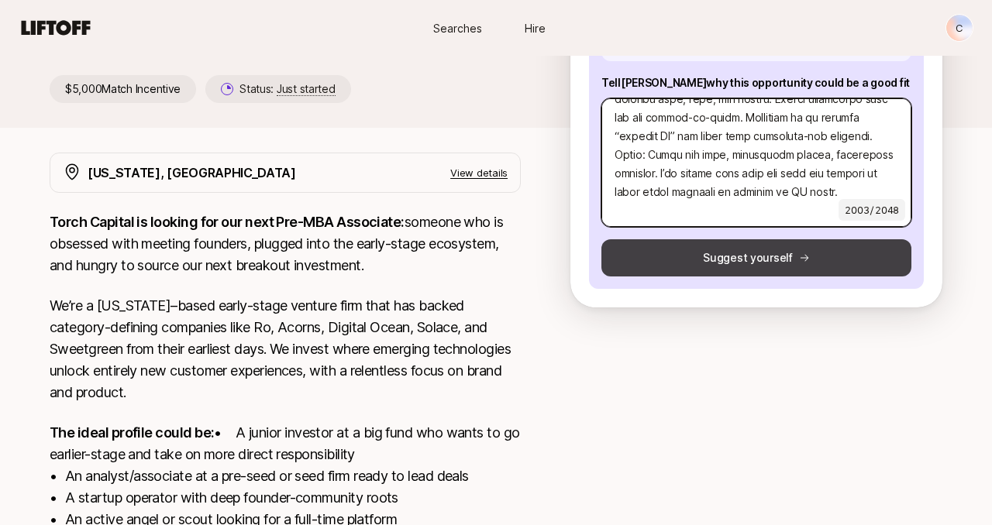
type textarea "8) Loremi Dol Sitame Consect. AD-elitse doeiusmo temp incididu utlabo et dolore…"
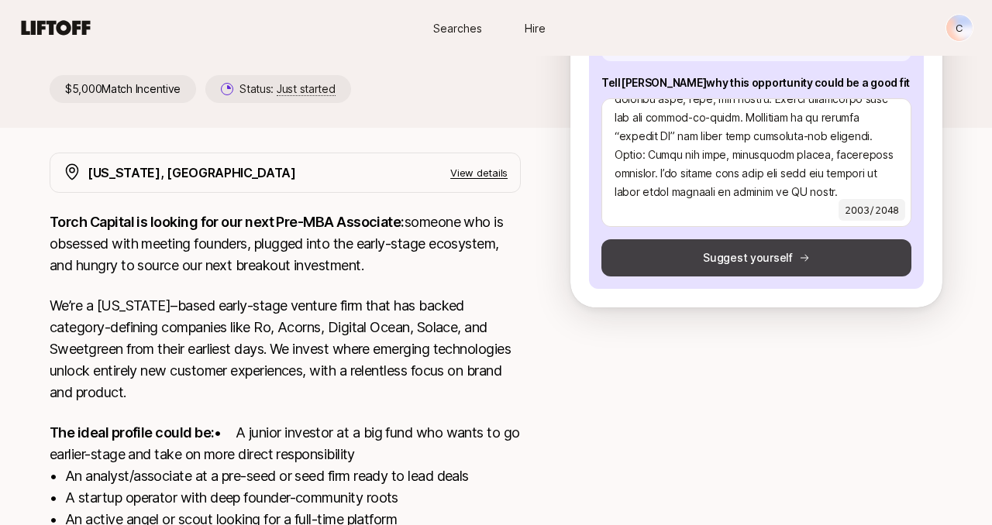
click at [835, 263] on button "Suggest yourself" at bounding box center [756, 257] width 310 height 37
type textarea "x"
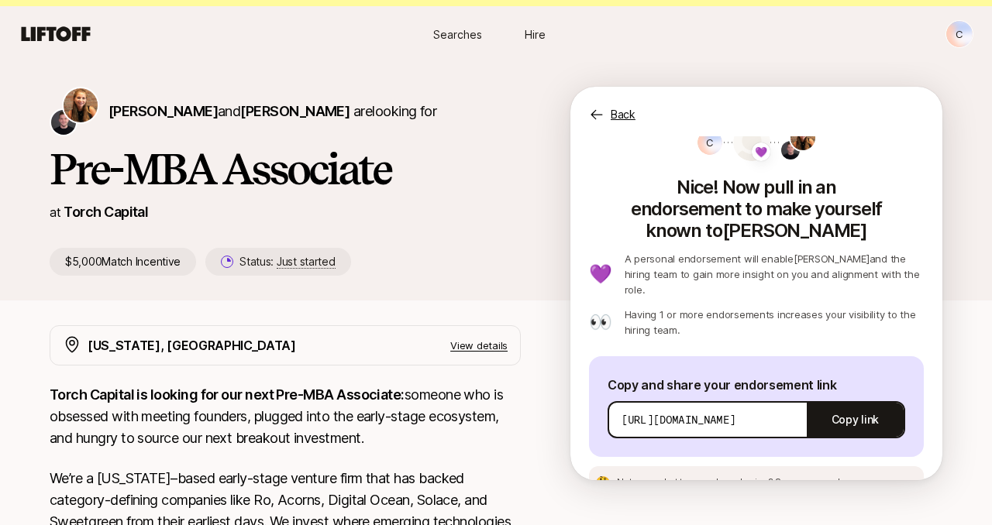
scroll to position [3, 0]
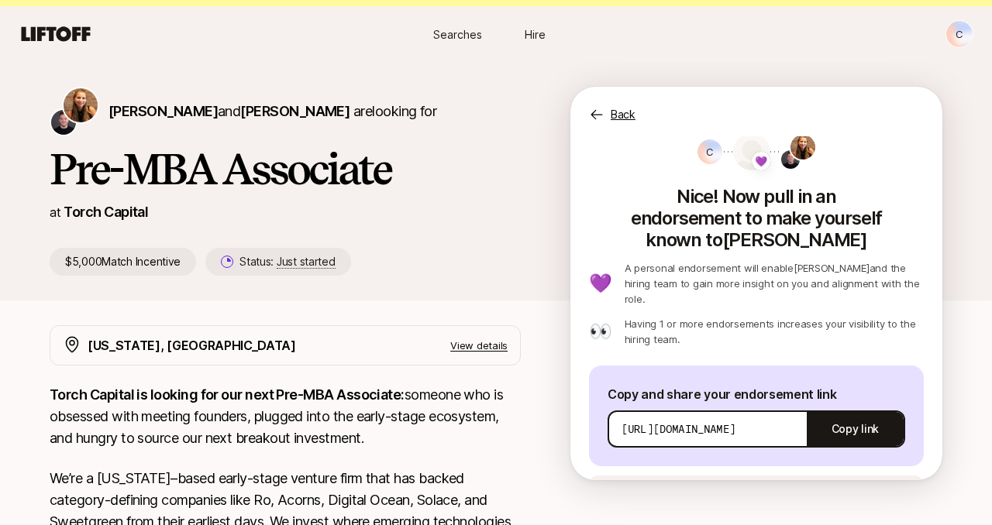
click at [794, 486] on span "See an example message" at bounding box center [832, 492] width 115 height 12
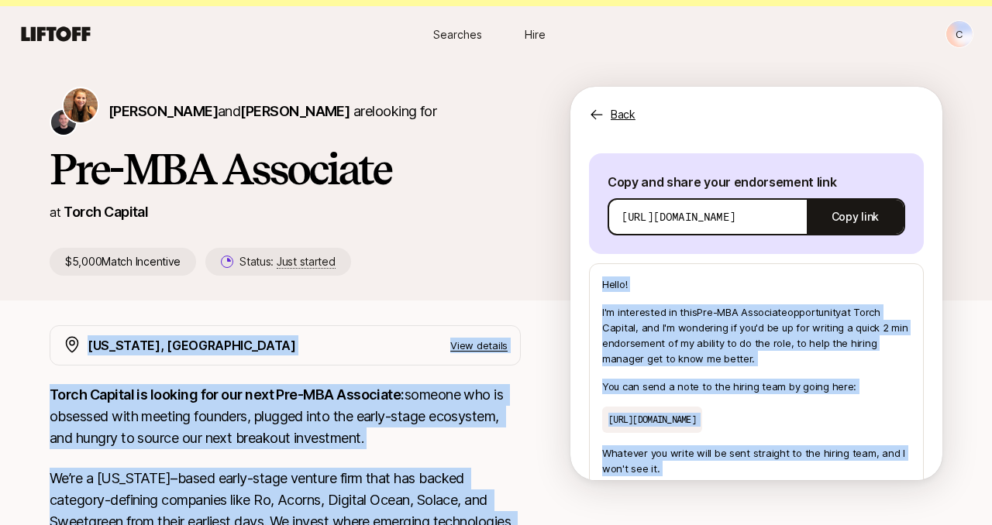
scroll to position [285, 0]
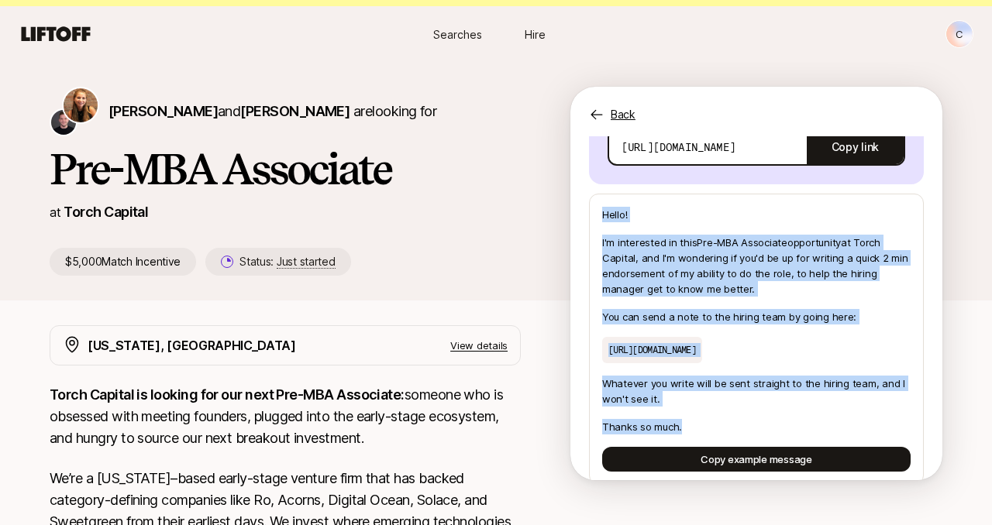
drag, startPoint x: 603, startPoint y: 251, endPoint x: 711, endPoint y: 397, distance: 181.2
click at [711, 397] on div "Hello! I'm interested in this Pre-MBA Associate opportunity at [GEOGRAPHIC_DATA…" at bounding box center [756, 339] width 335 height 291
copy div "Hello! I'm interested in this Pre-MBA Associate opportunity at [GEOGRAPHIC_DATA…"
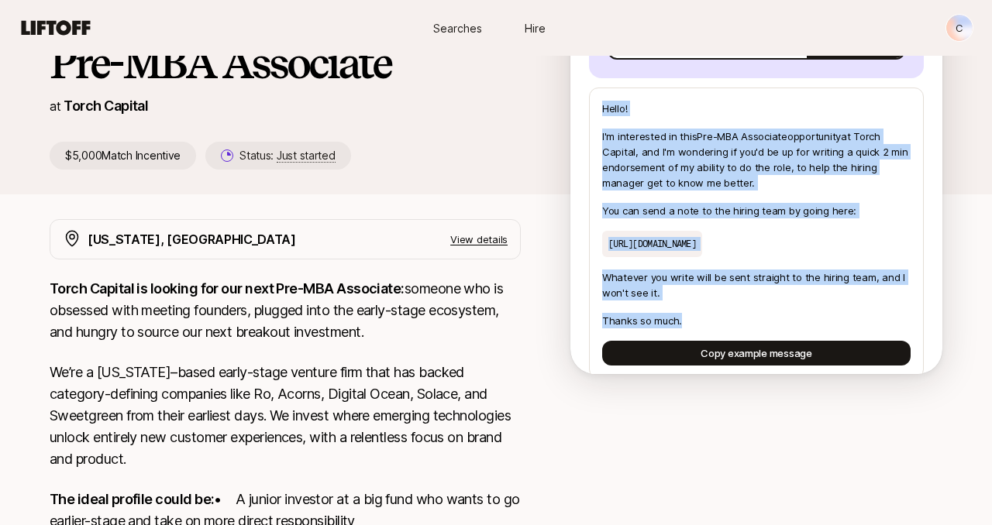
scroll to position [310, 0]
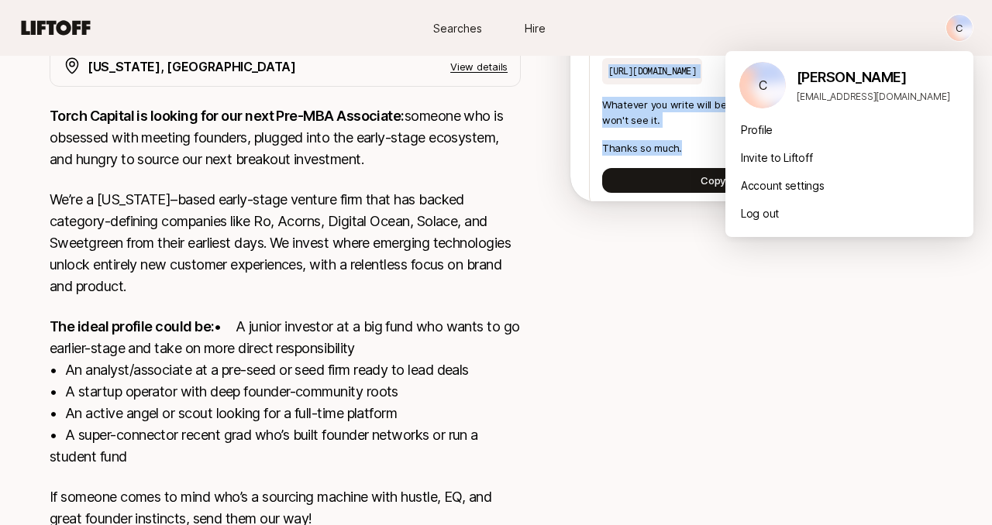
click at [763, 130] on div "Profile" at bounding box center [849, 130] width 248 height 28
